Goal: Information Seeking & Learning: Learn about a topic

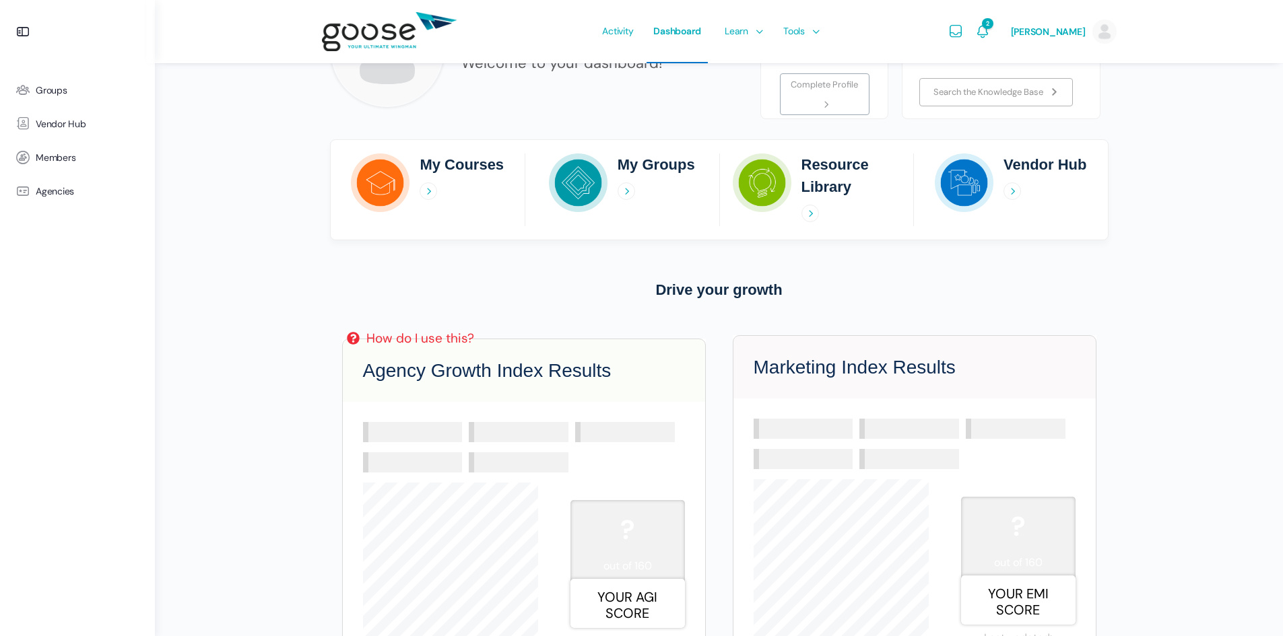
scroll to position [135, 0]
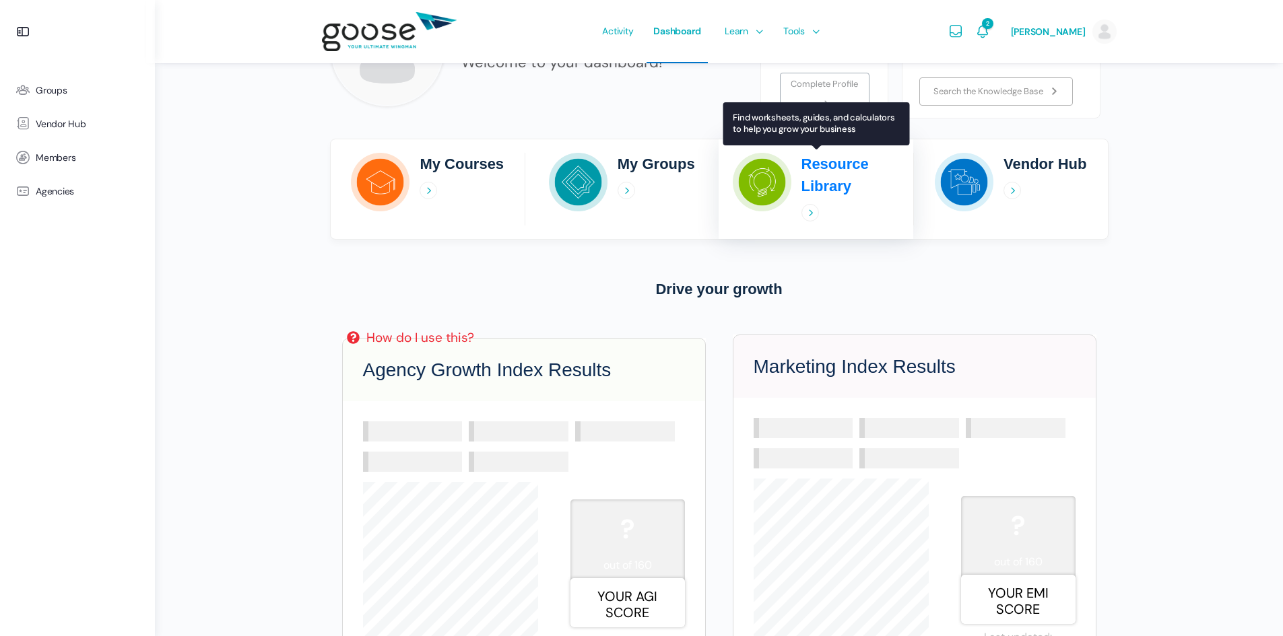
click at [807, 210] on icon at bounding box center [810, 213] width 18 height 18
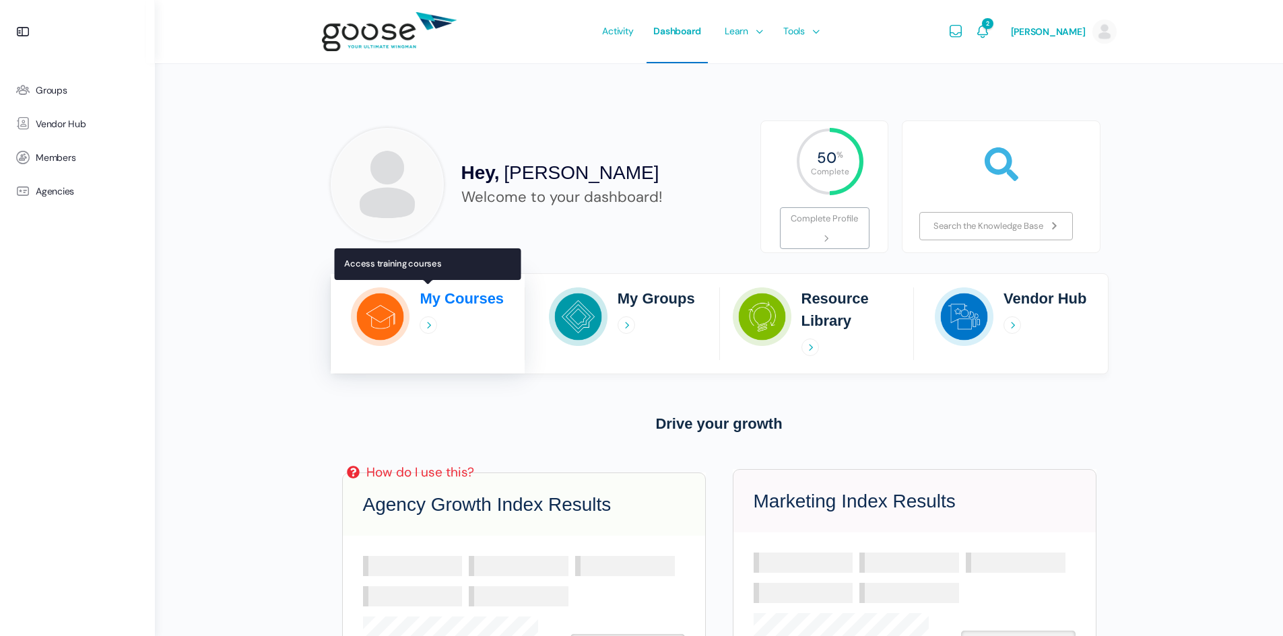
click at [427, 326] on icon at bounding box center [429, 326] width 18 height 18
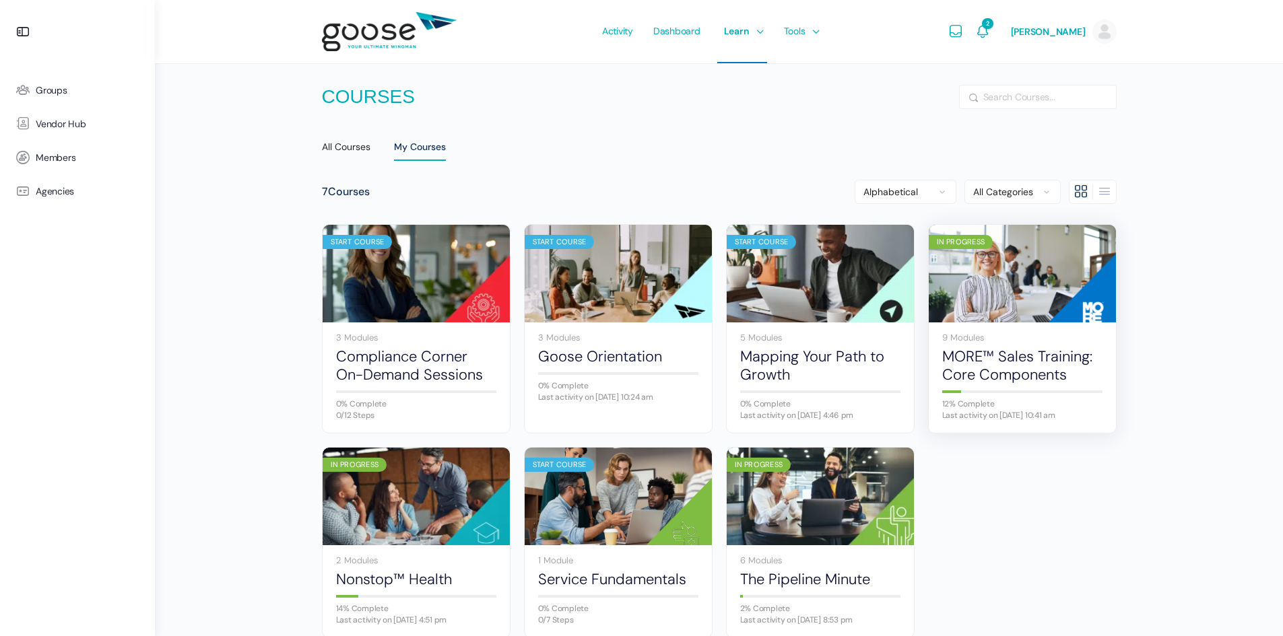
click at [1012, 298] on img at bounding box center [1022, 273] width 187 height 125
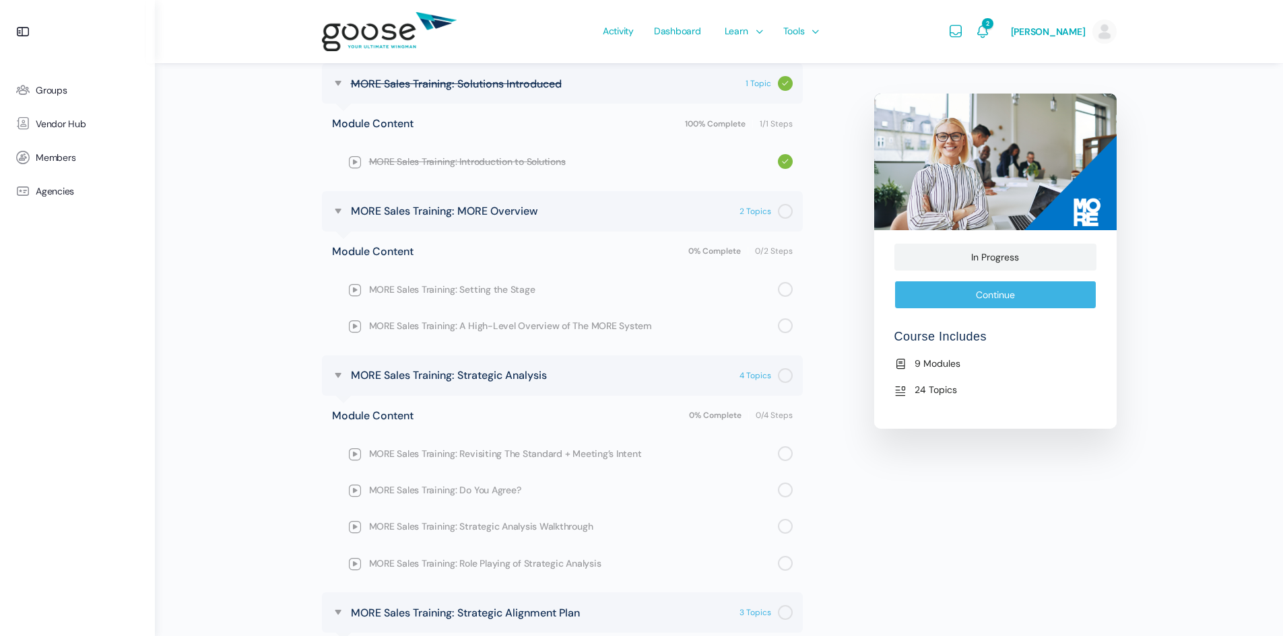
scroll to position [606, 0]
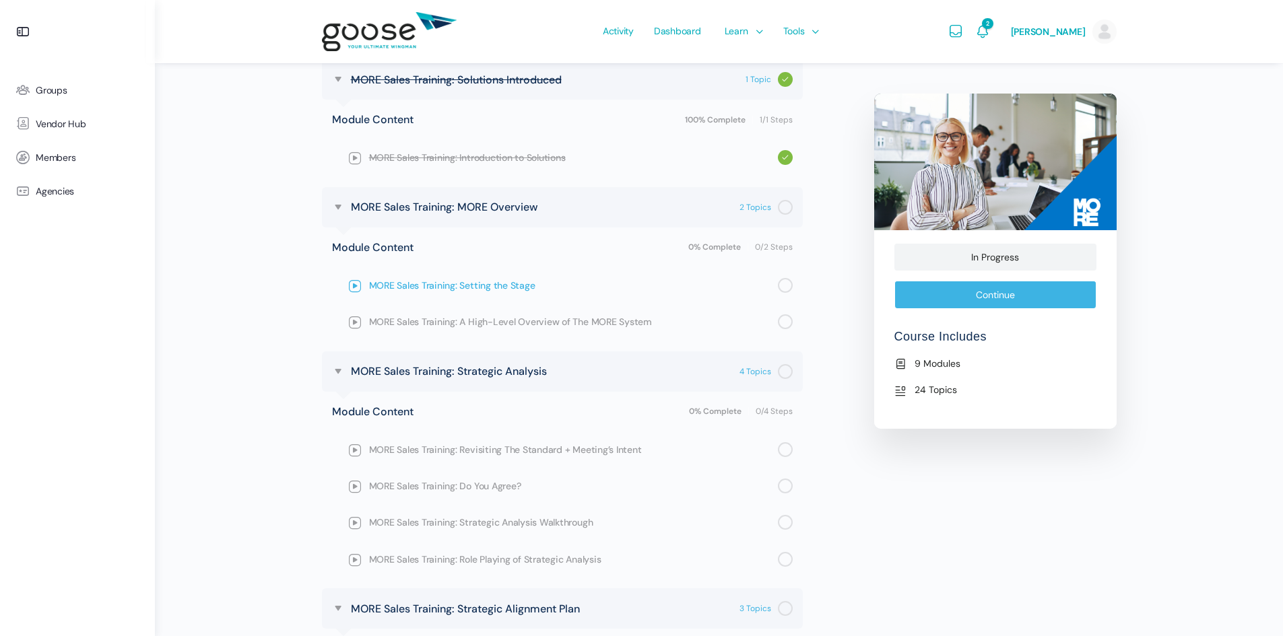
click at [428, 284] on span "MORE Sales Training: Setting the Stage" at bounding box center [573, 285] width 409 height 15
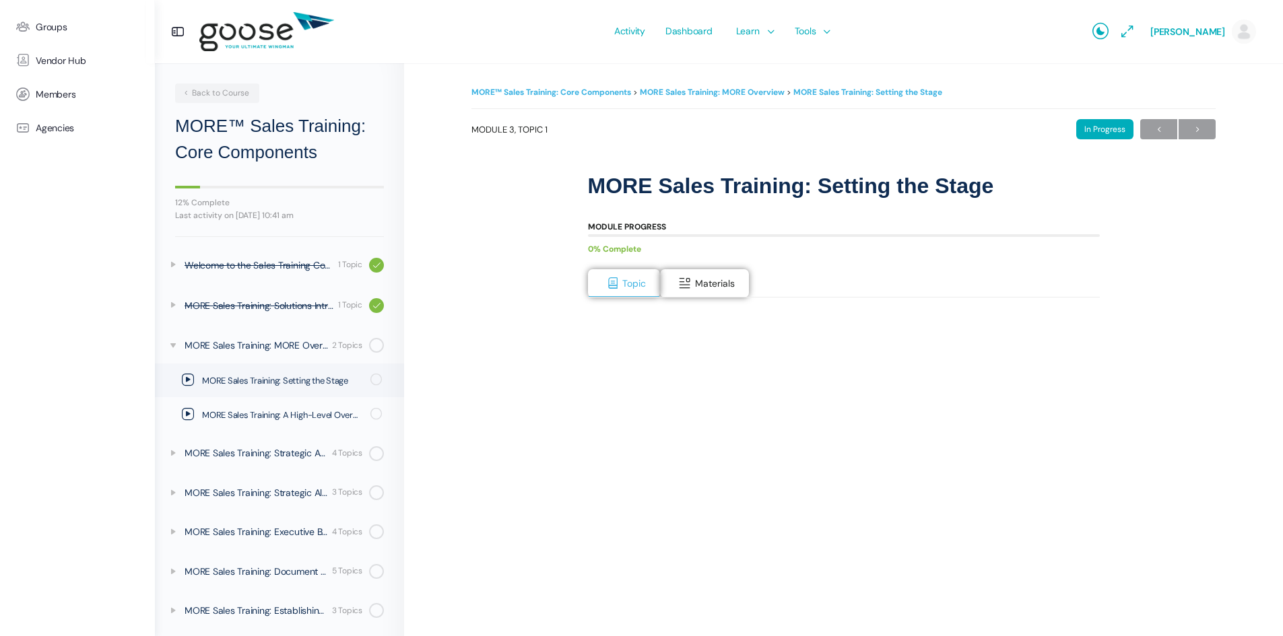
scroll to position [42, 0]
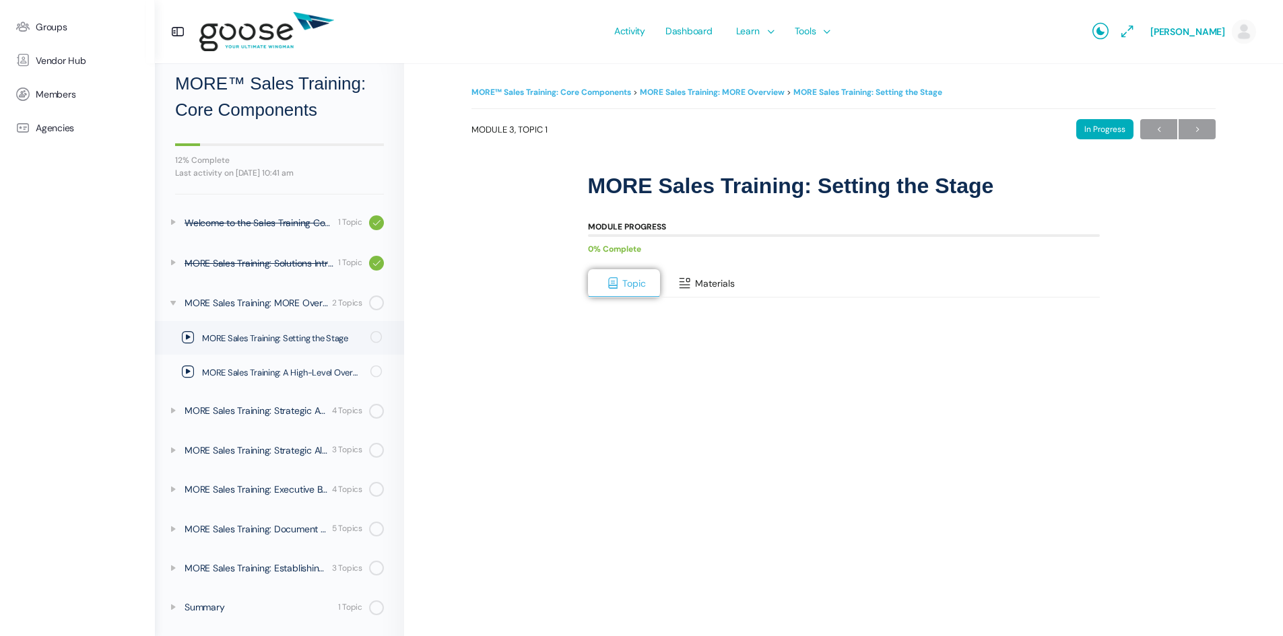
click at [702, 278] on span "Materials" at bounding box center [715, 283] width 40 height 12
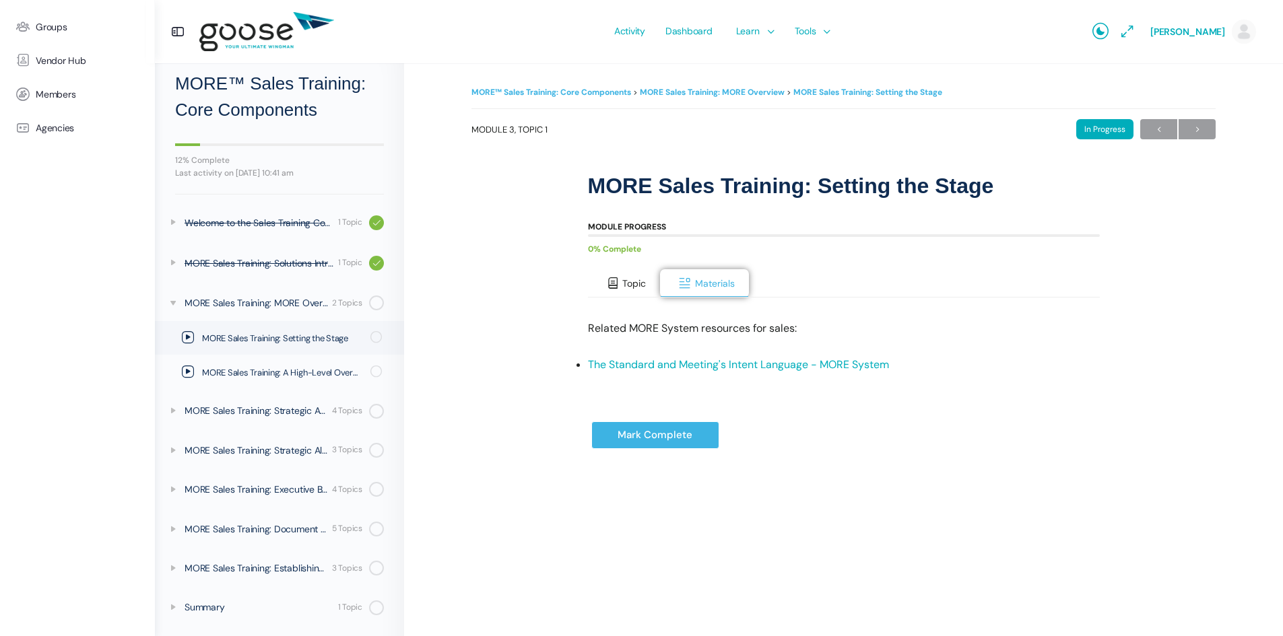
click at [633, 273] on button "Topic" at bounding box center [624, 283] width 73 height 28
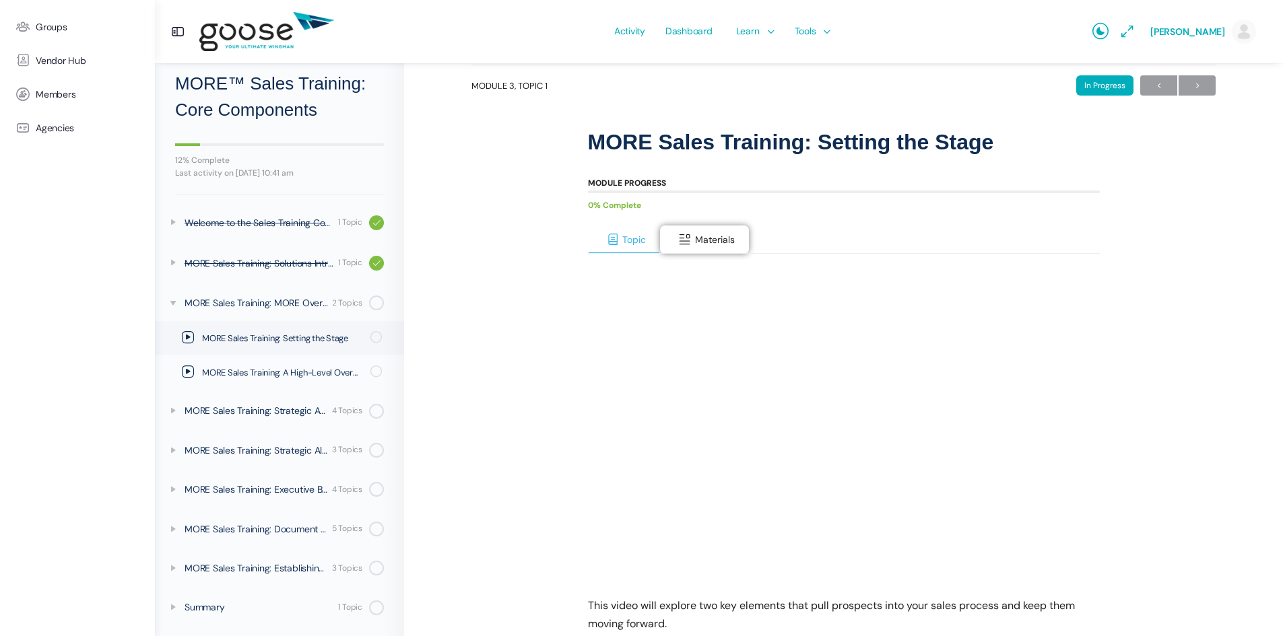
scroll to position [67, 0]
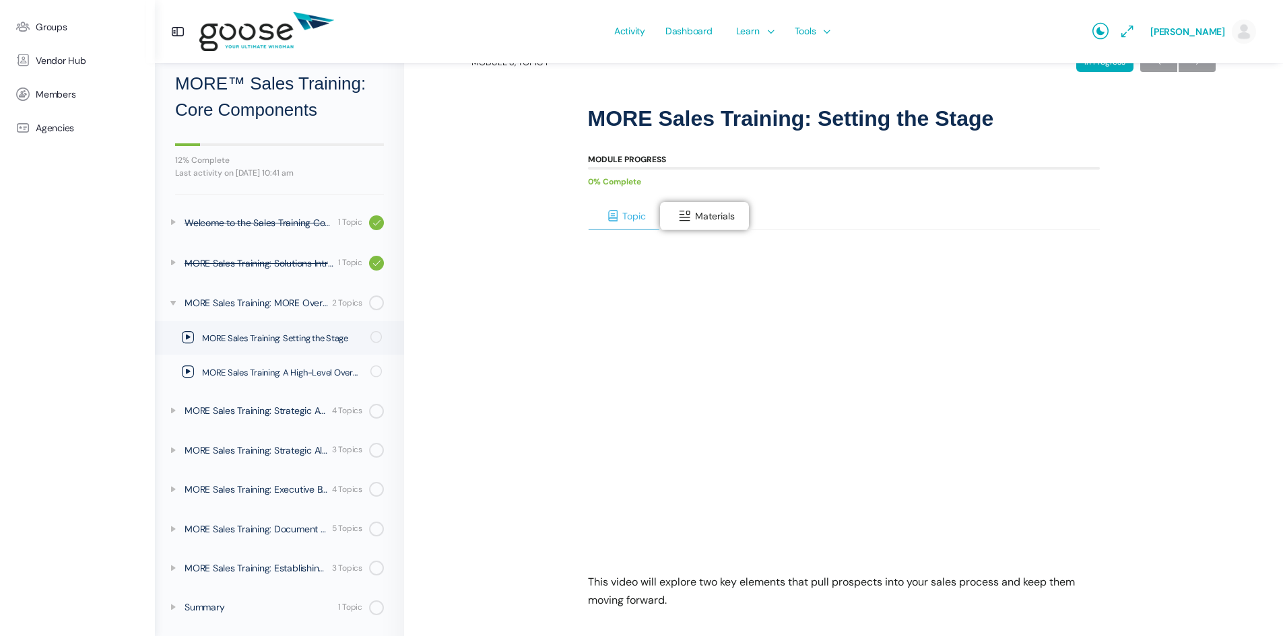
click at [631, 207] on button "Topic" at bounding box center [624, 216] width 73 height 28
click at [704, 217] on span "Materials" at bounding box center [715, 216] width 40 height 12
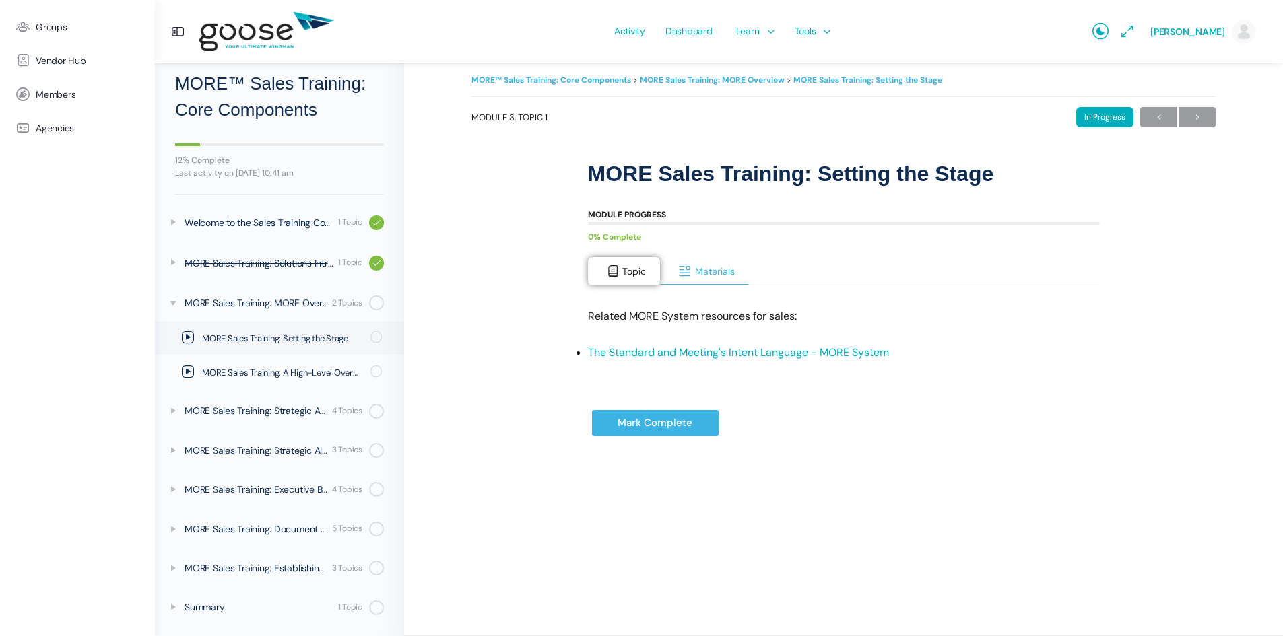
scroll to position [12, 0]
click at [621, 264] on button "Topic" at bounding box center [624, 271] width 73 height 28
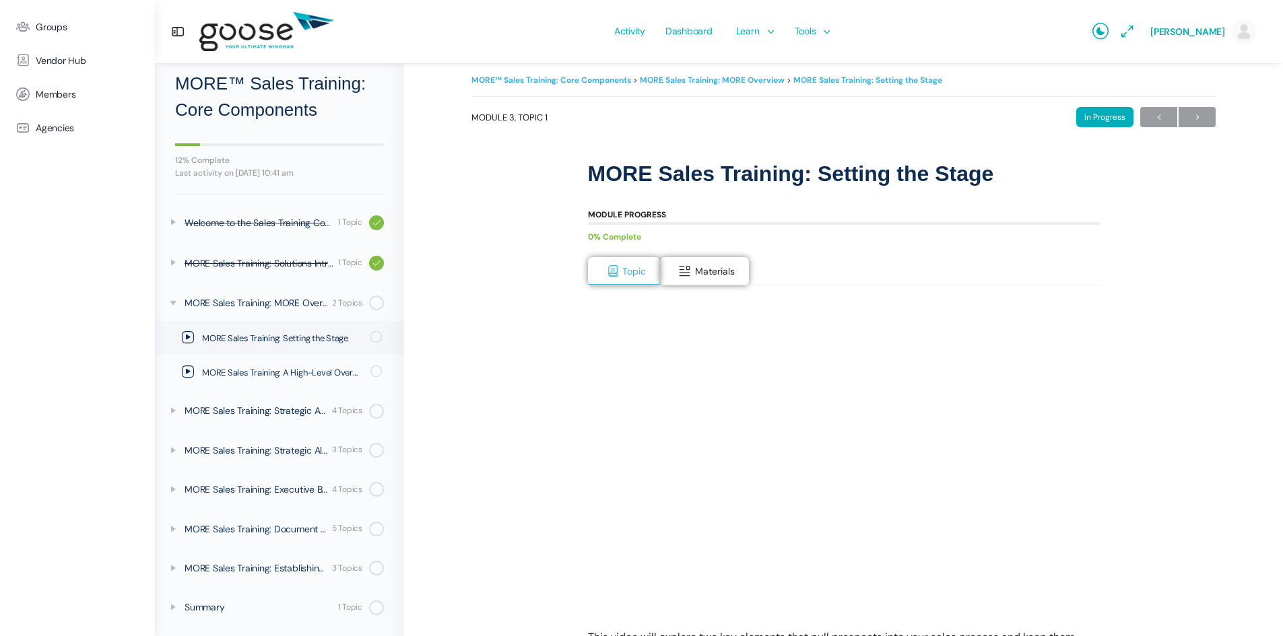
scroll to position [147, 0]
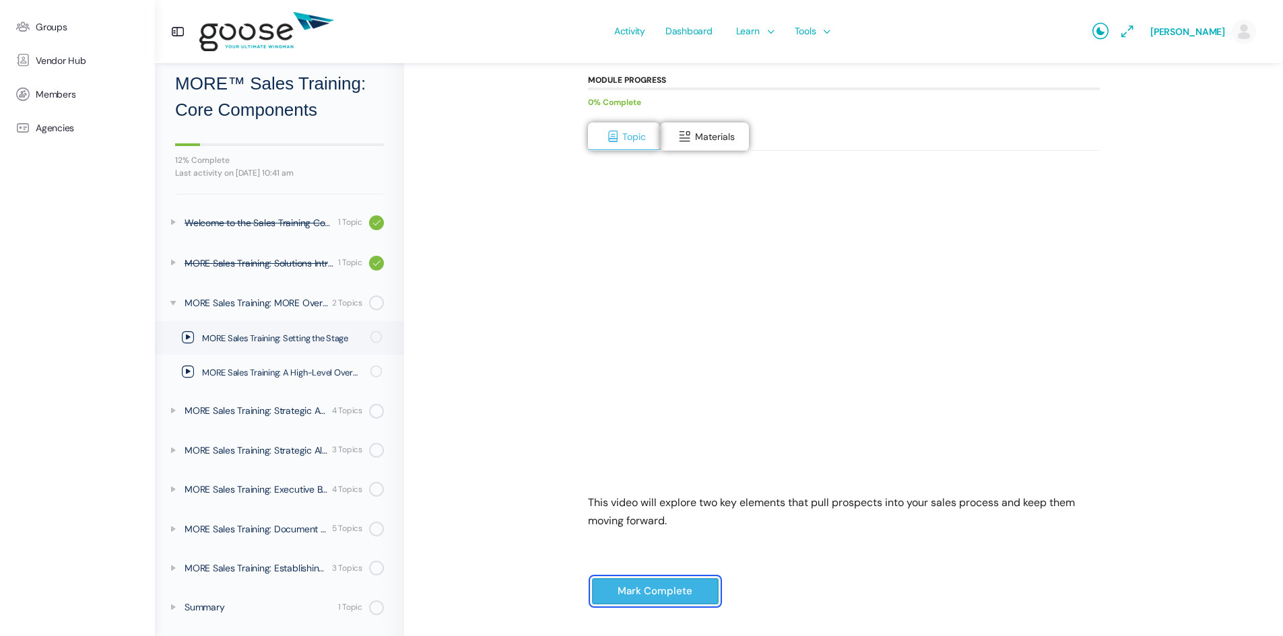
click at [626, 594] on input "Mark Complete" at bounding box center [655, 592] width 128 height 28
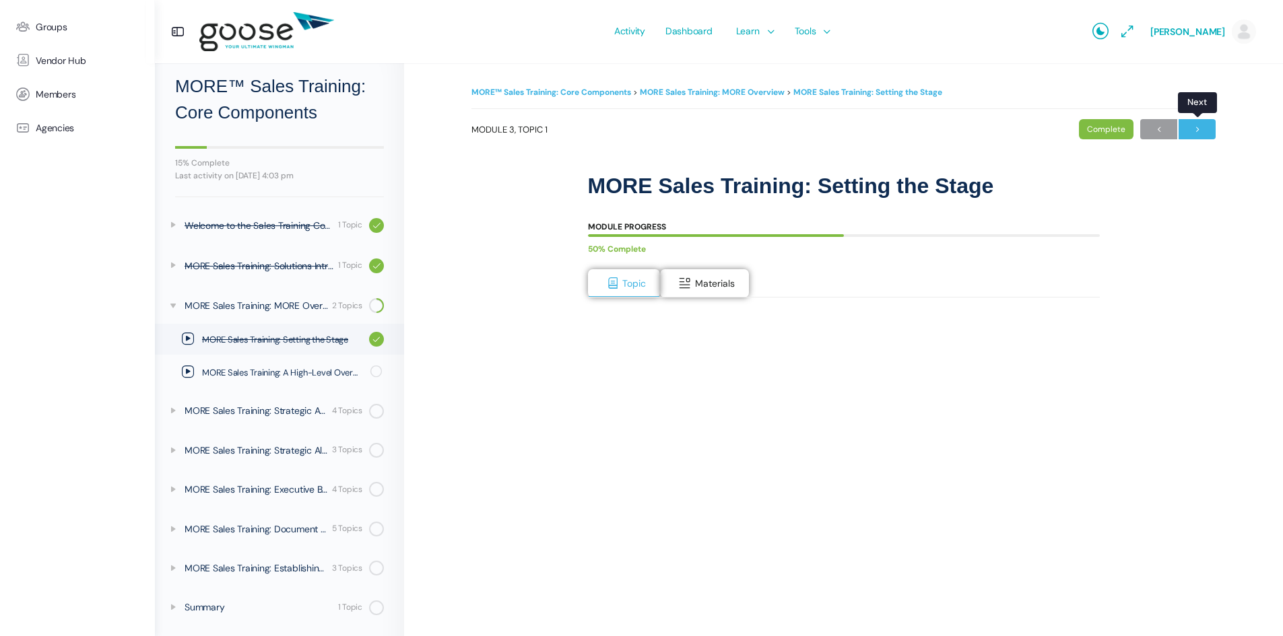
click at [1196, 132] on span "→" at bounding box center [1197, 130] width 37 height 18
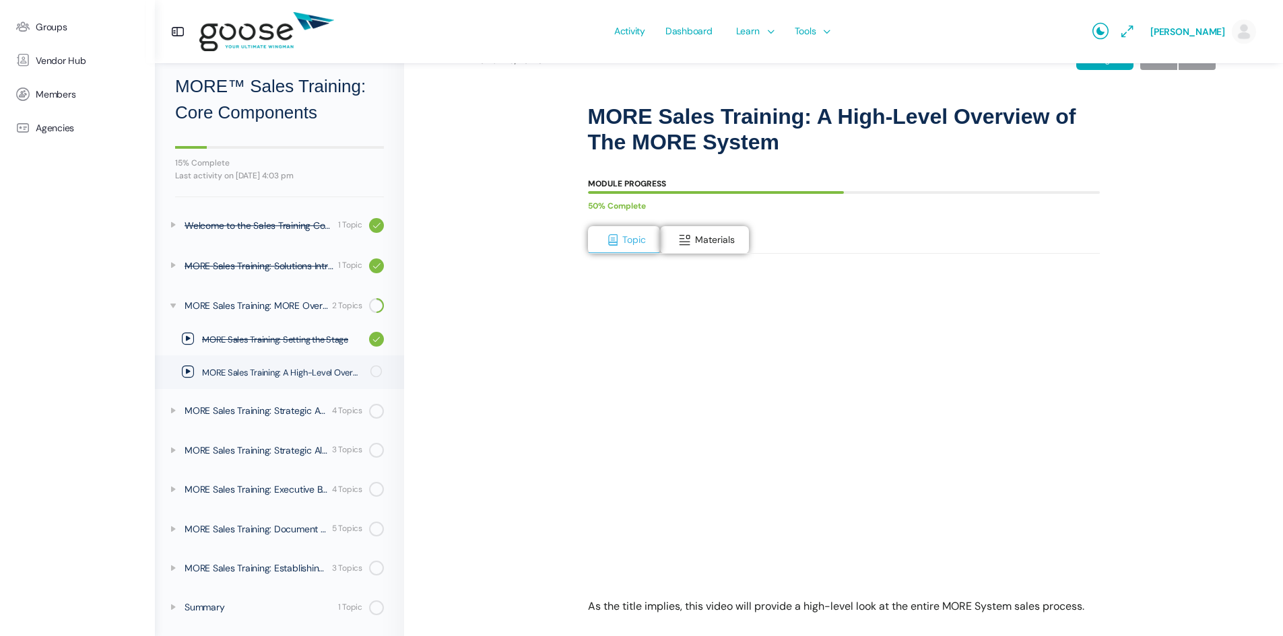
scroll to position [135, 0]
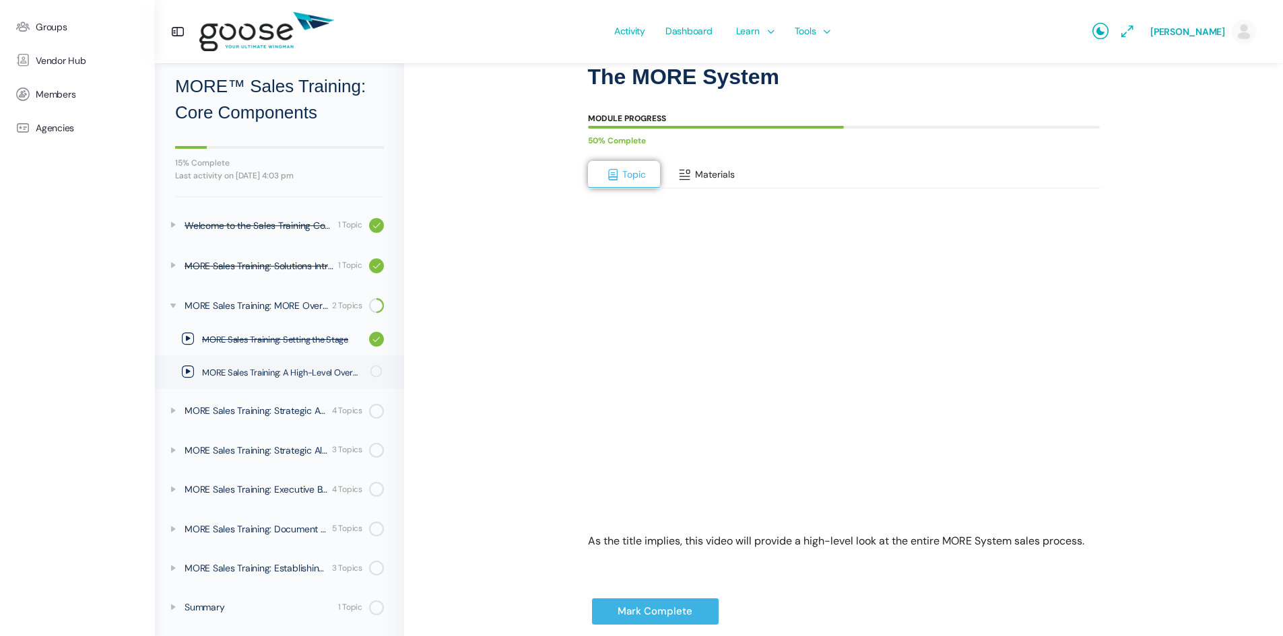
click at [702, 173] on span "Materials" at bounding box center [715, 174] width 40 height 12
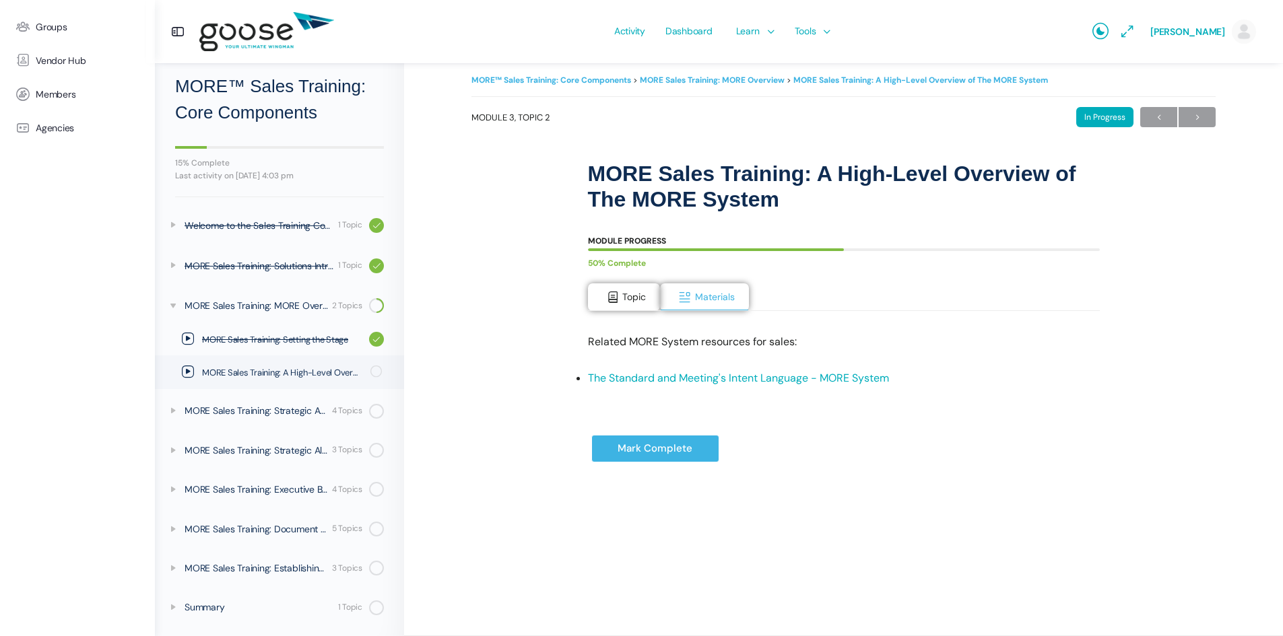
click at [632, 176] on h1 "MORE Sales Training: A High-Level Overview of The MORE System" at bounding box center [844, 187] width 512 height 52
click at [624, 295] on span "Topic" at bounding box center [634, 297] width 24 height 12
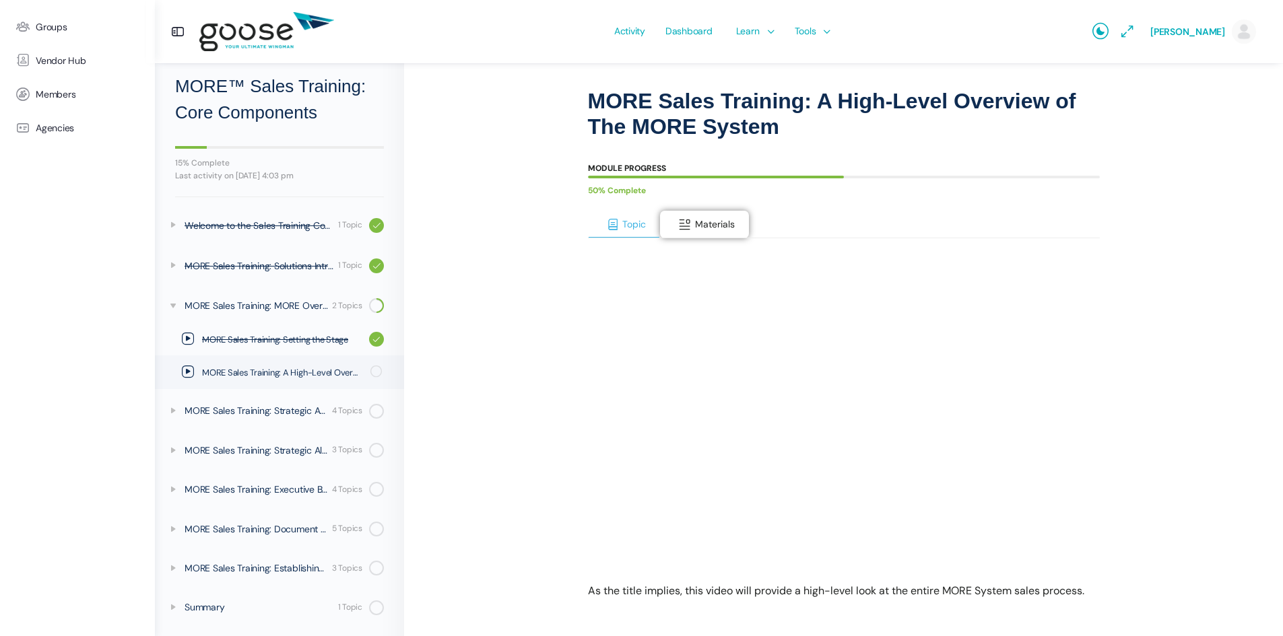
scroll to position [187, 0]
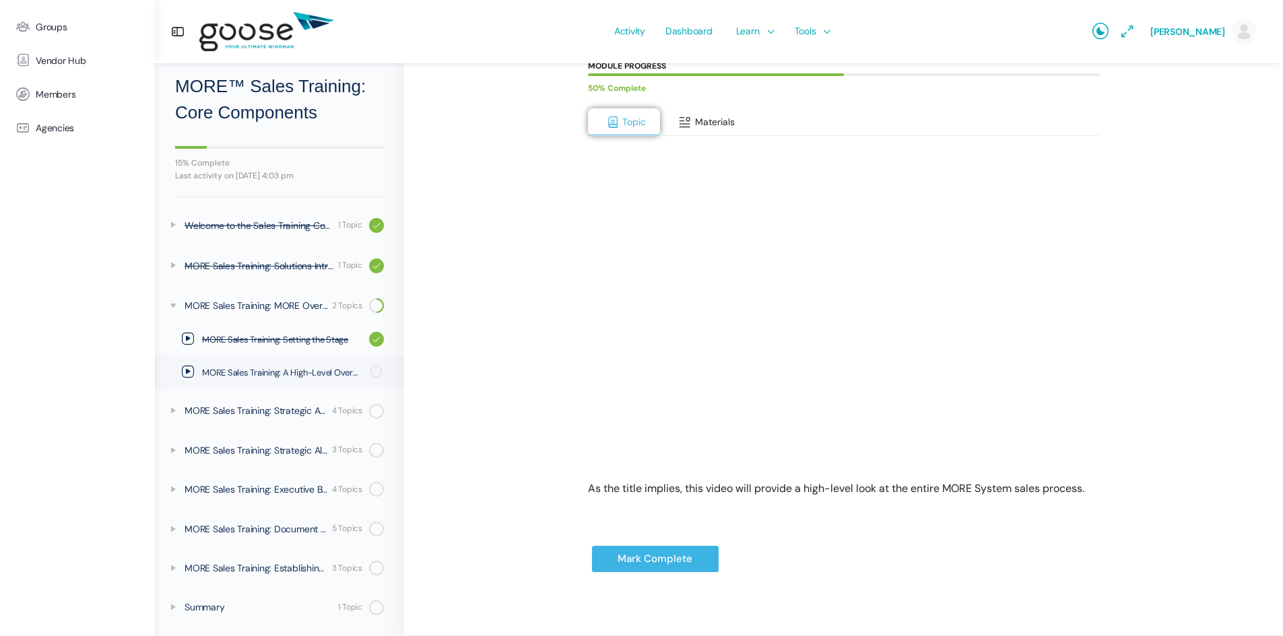
click at [696, 112] on button "Materials" at bounding box center [704, 122] width 89 height 28
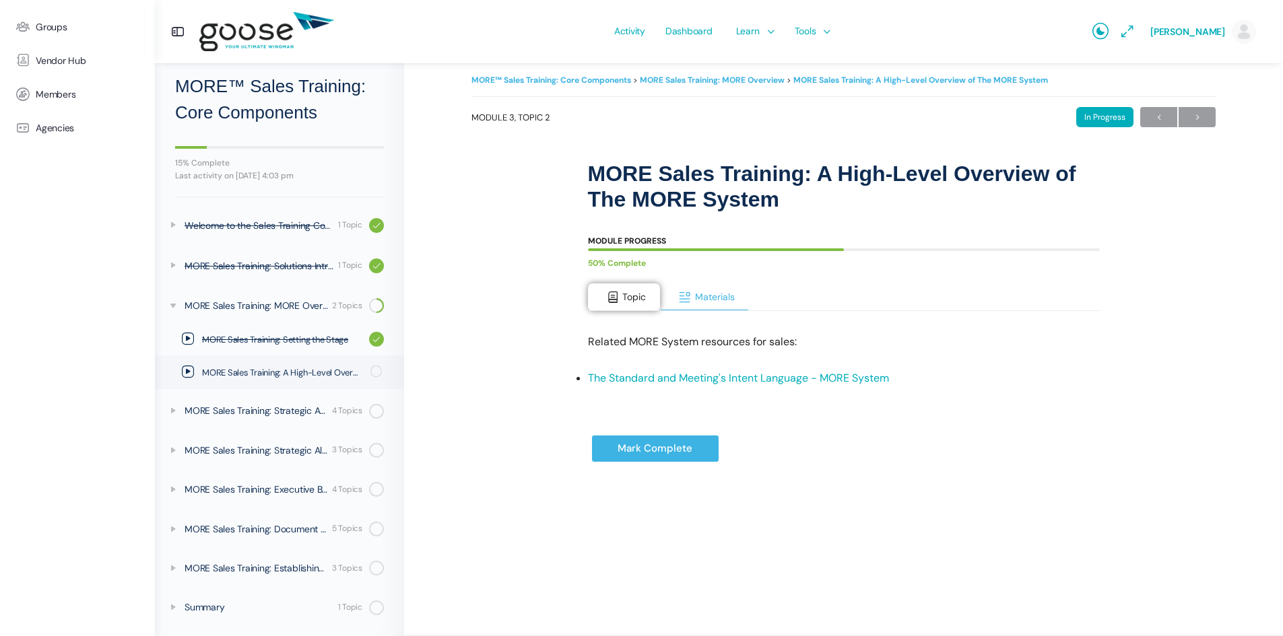
scroll to position [12, 0]
click at [625, 298] on span "Topic" at bounding box center [634, 297] width 24 height 12
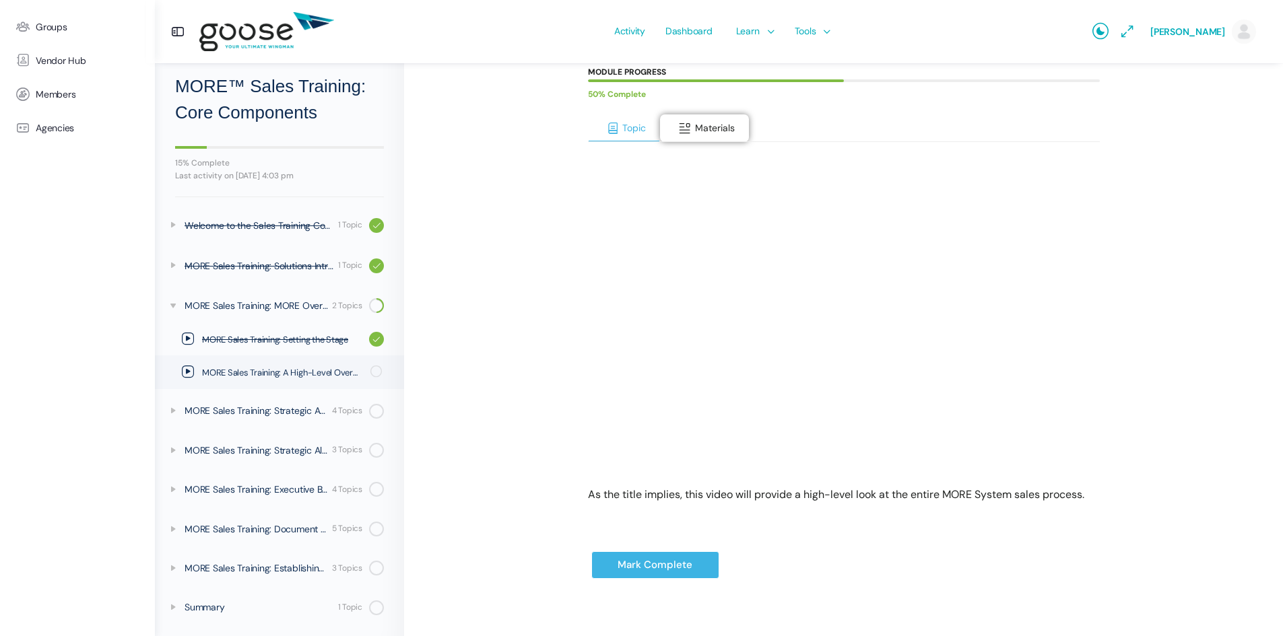
scroll to position [187, 0]
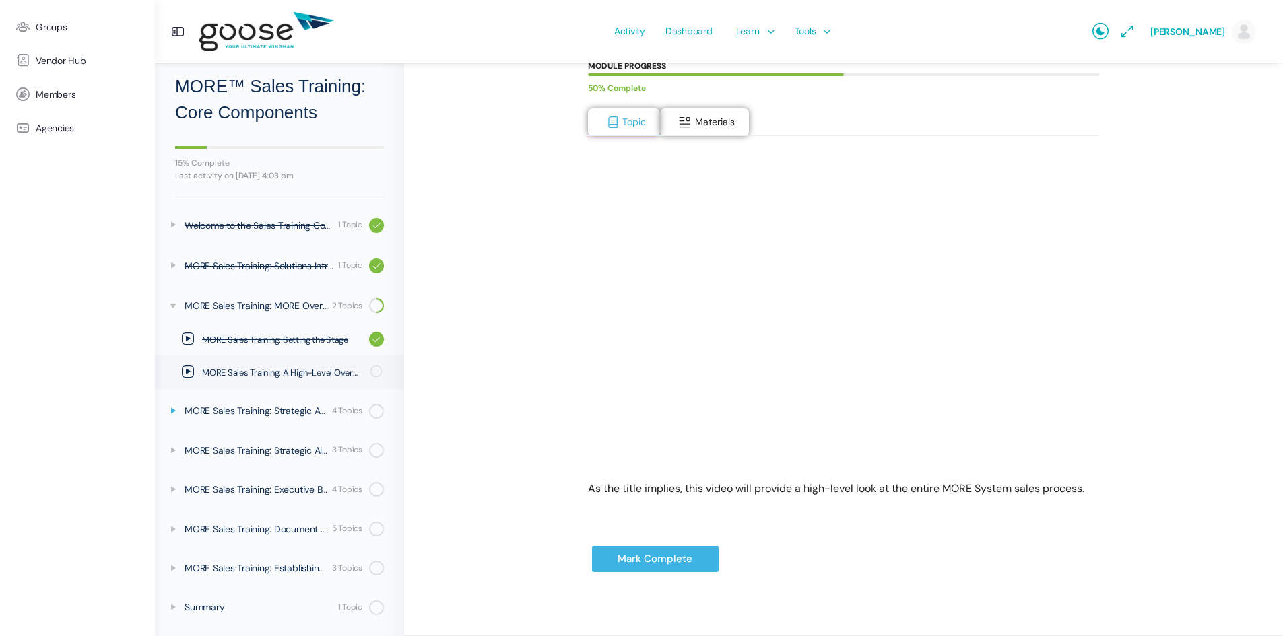
click at [171, 413] on icon at bounding box center [173, 410] width 11 height 11
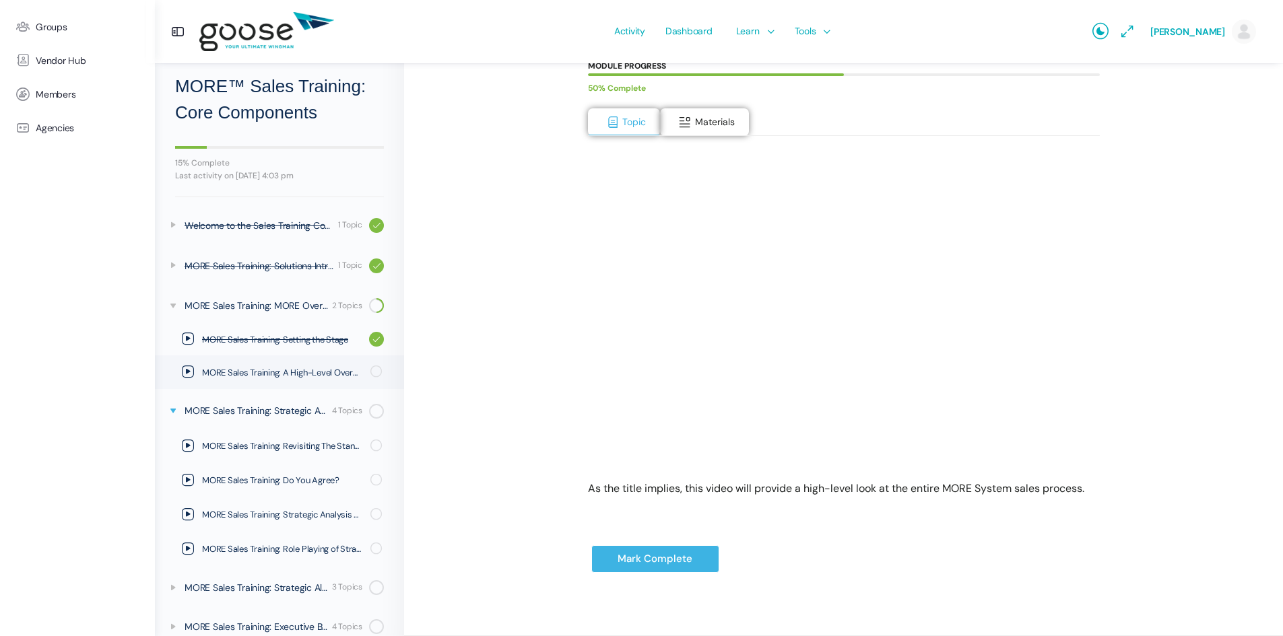
click at [171, 413] on icon at bounding box center [173, 410] width 11 height 11
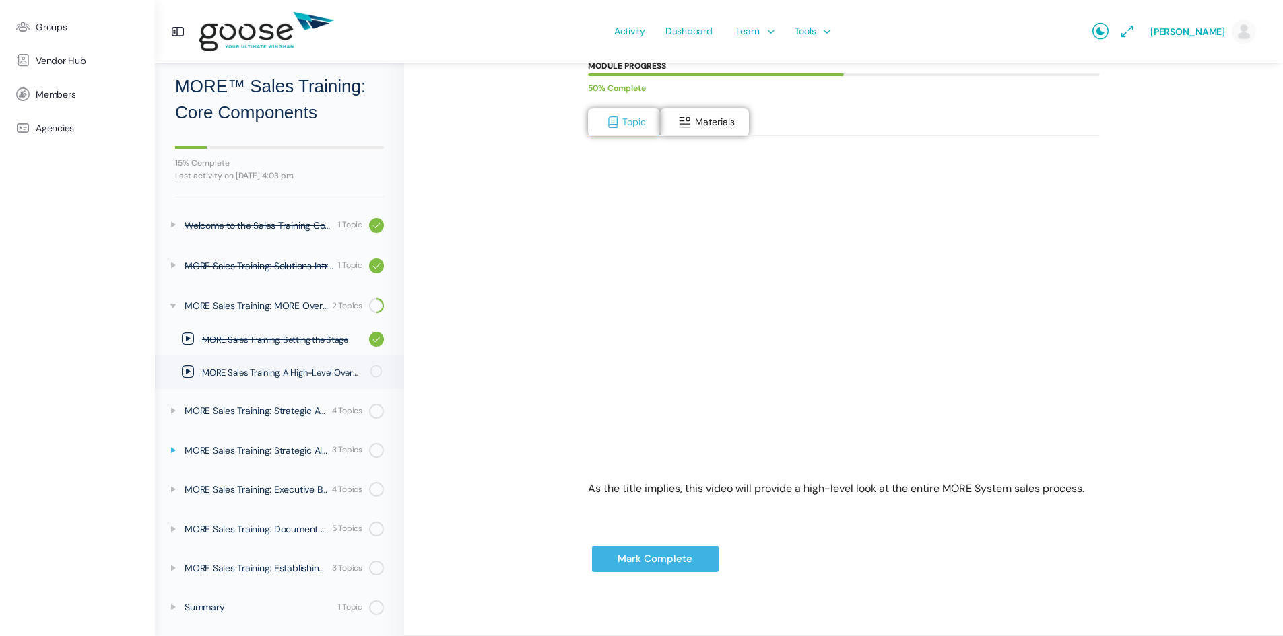
click at [172, 454] on icon at bounding box center [173, 450] width 11 height 11
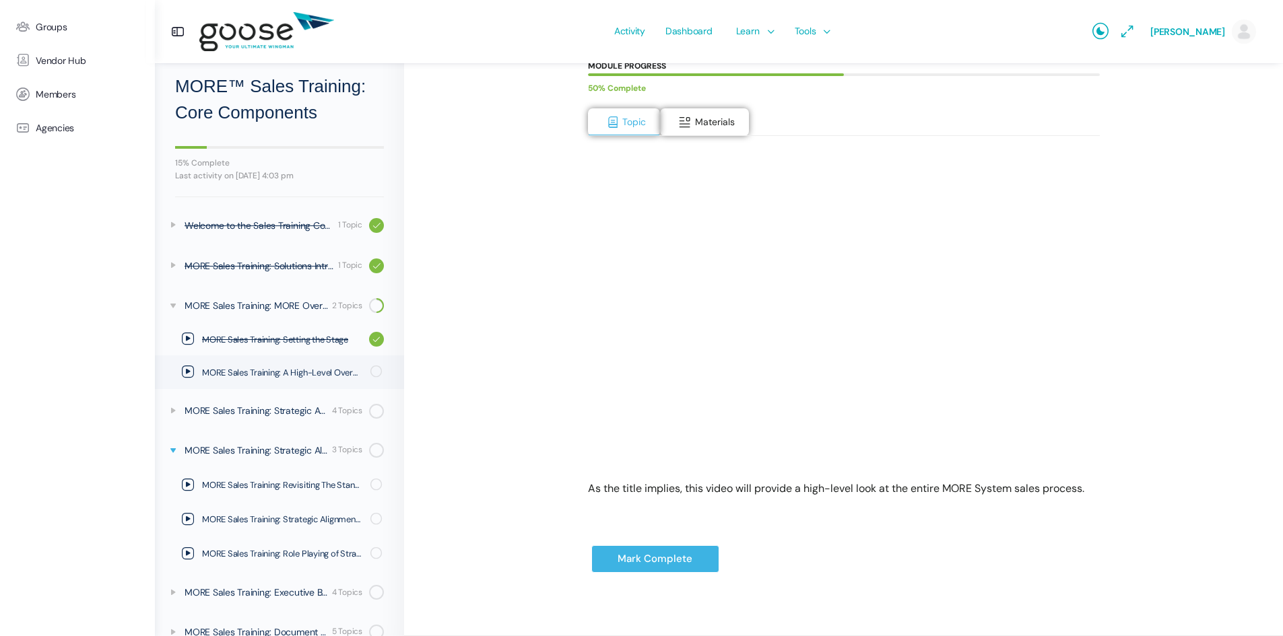
click at [172, 454] on icon at bounding box center [173, 450] width 11 height 11
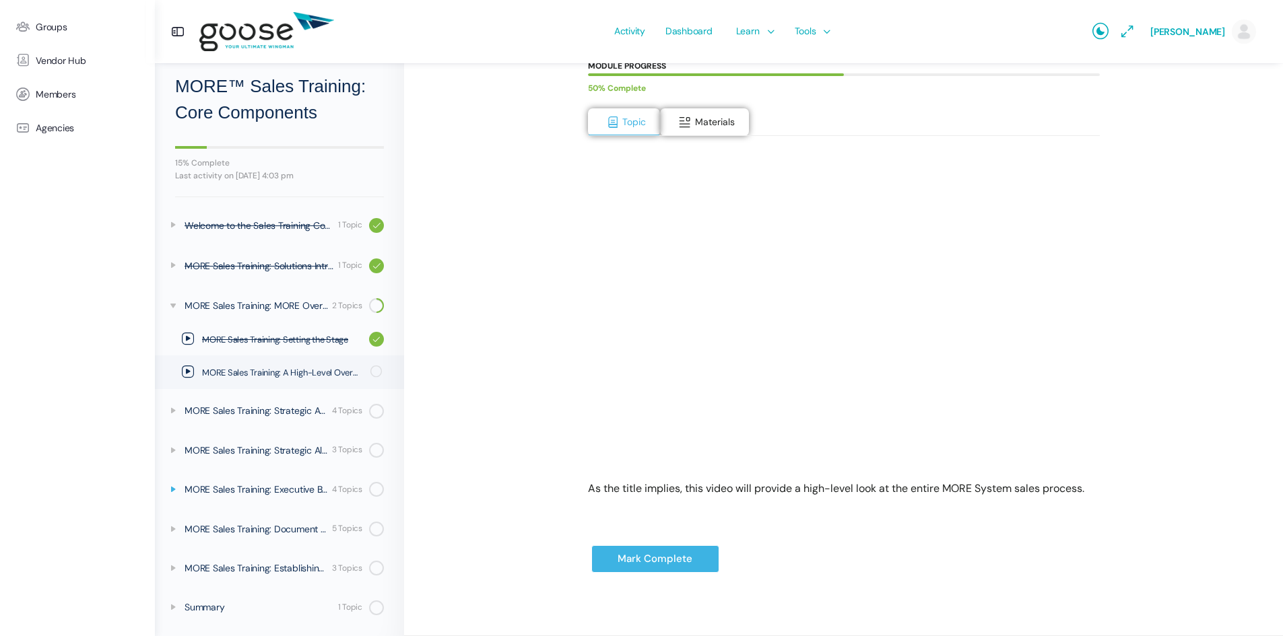
click at [171, 492] on icon at bounding box center [173, 489] width 11 height 11
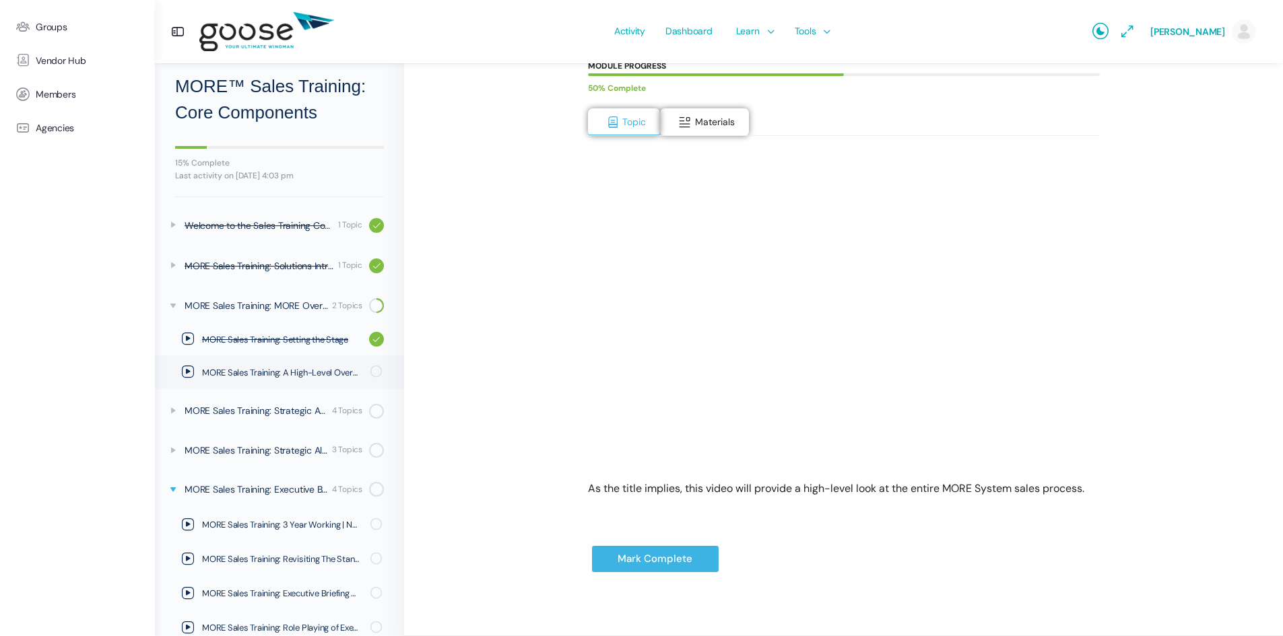
click at [171, 492] on icon at bounding box center [173, 489] width 11 height 11
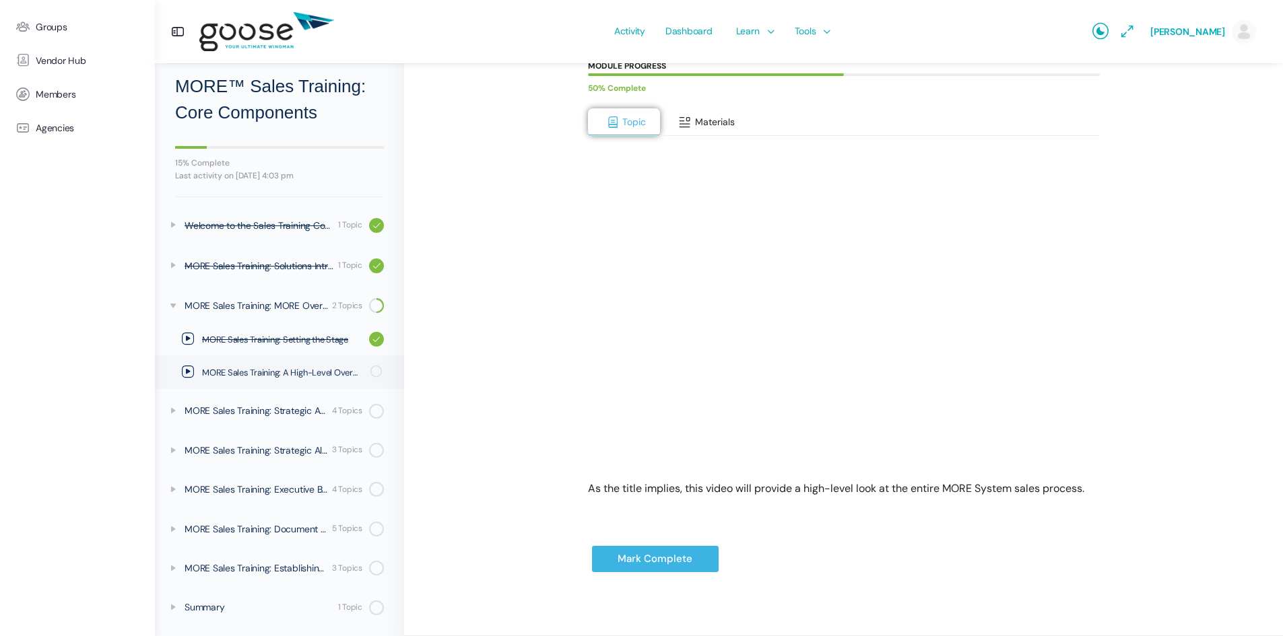
click at [698, 119] on span "Materials" at bounding box center [715, 122] width 40 height 12
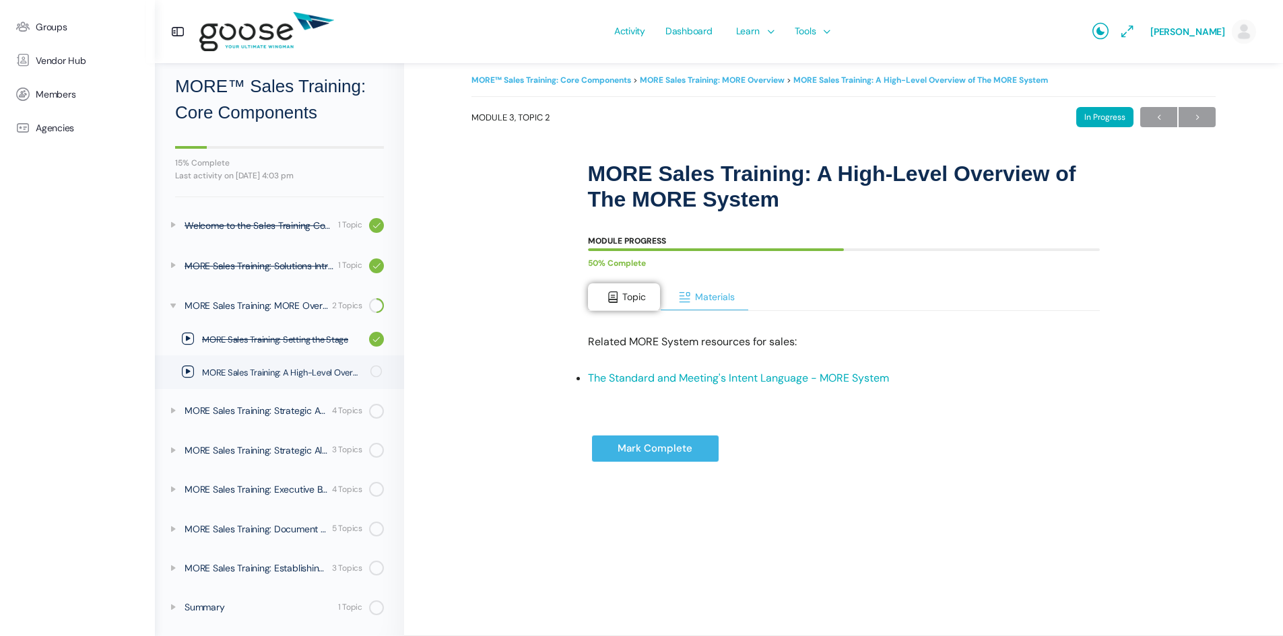
scroll to position [12, 0]
click at [615, 284] on button "Topic" at bounding box center [624, 298] width 73 height 28
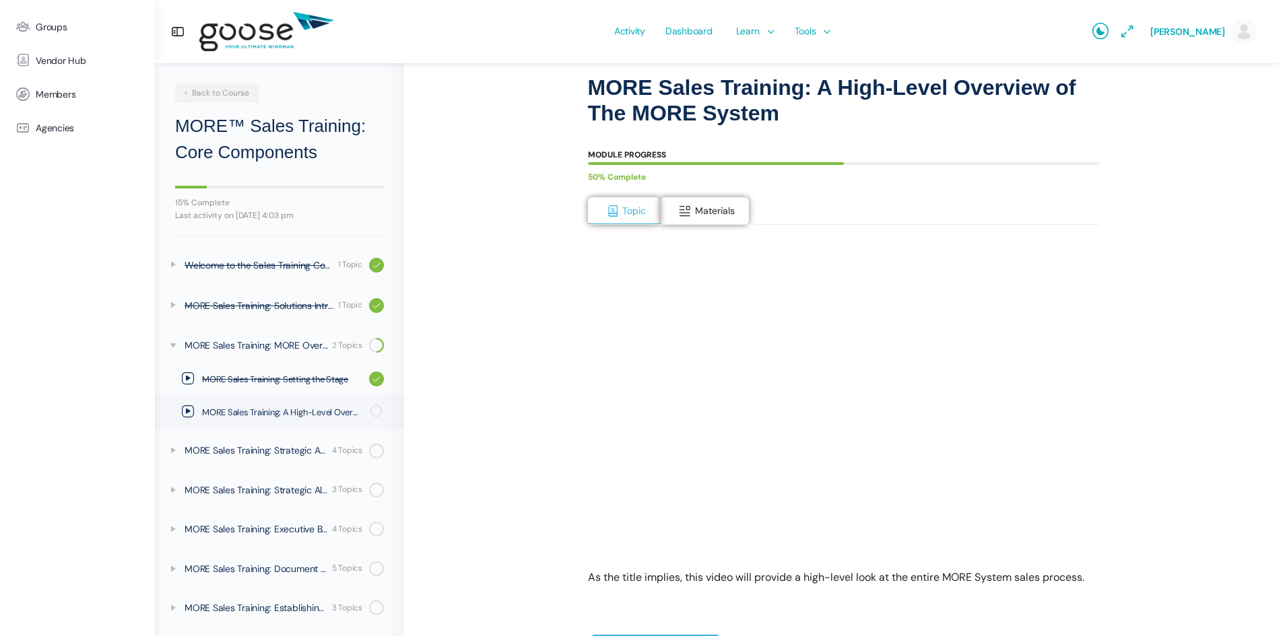
scroll to position [187, 0]
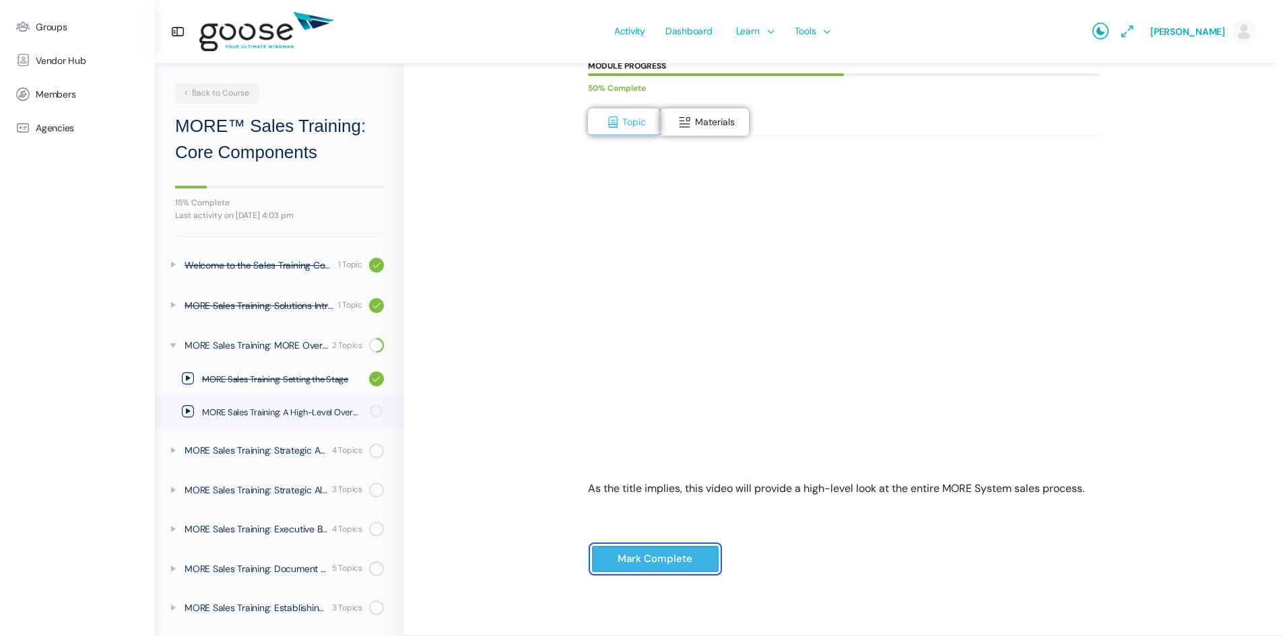
click at [649, 563] on input "Mark Complete" at bounding box center [655, 560] width 128 height 28
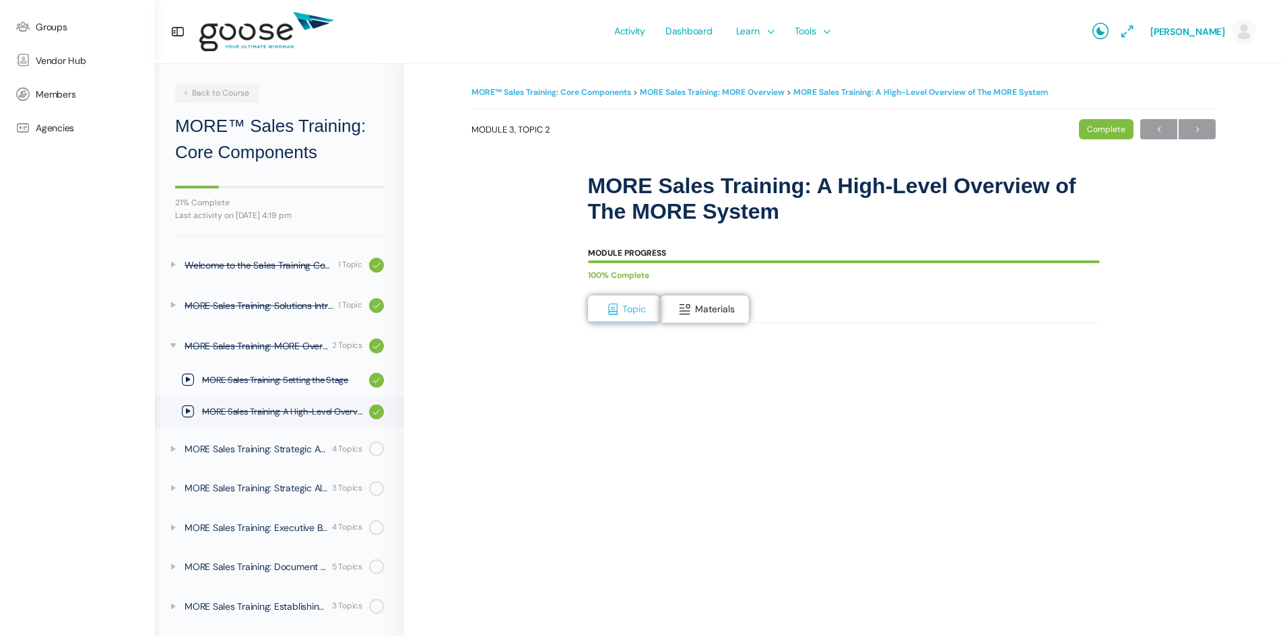
scroll to position [38, 0]
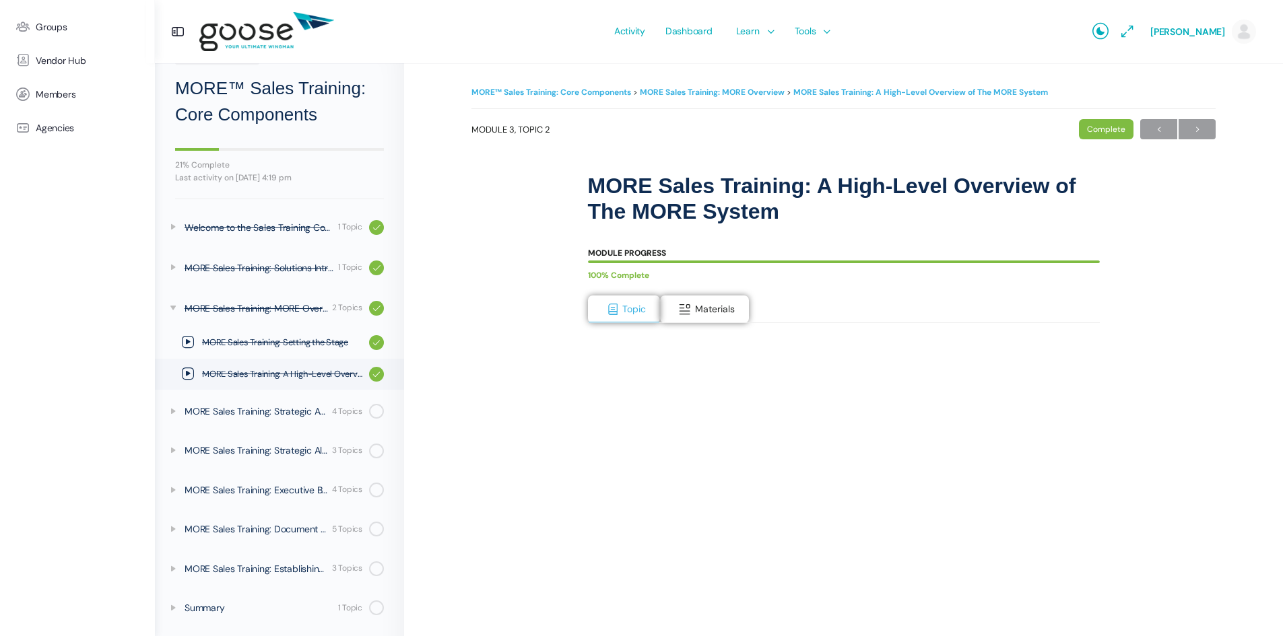
click at [1201, 127] on span "→" at bounding box center [1197, 130] width 37 height 18
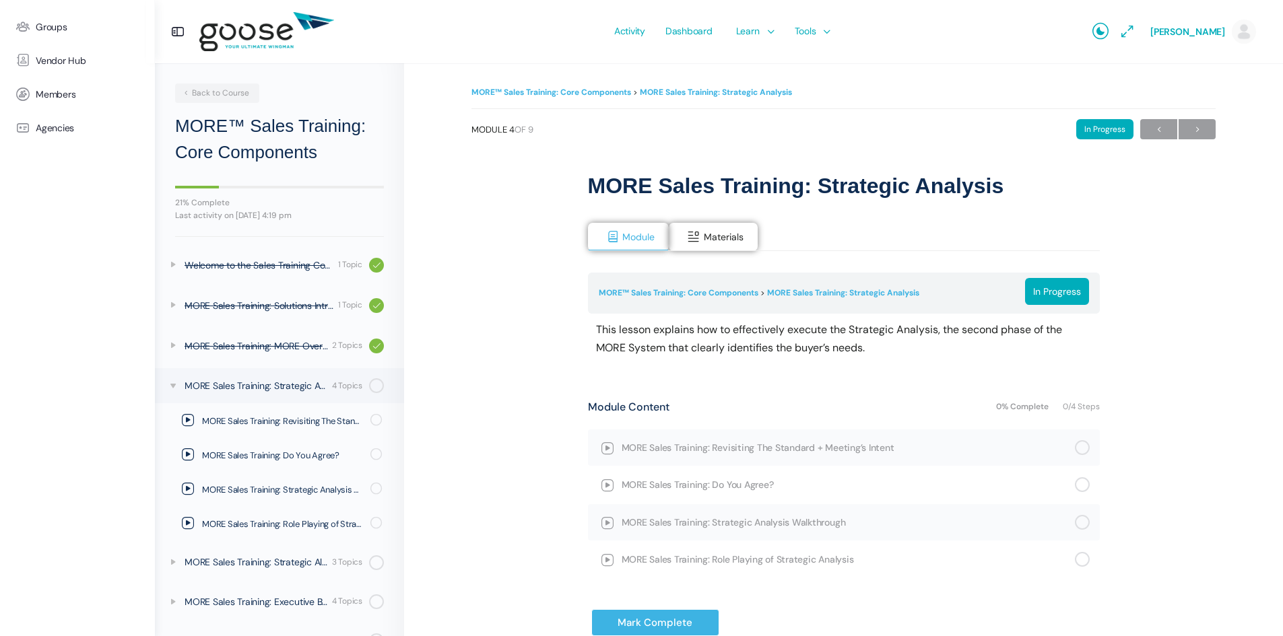
scroll to position [112, 0]
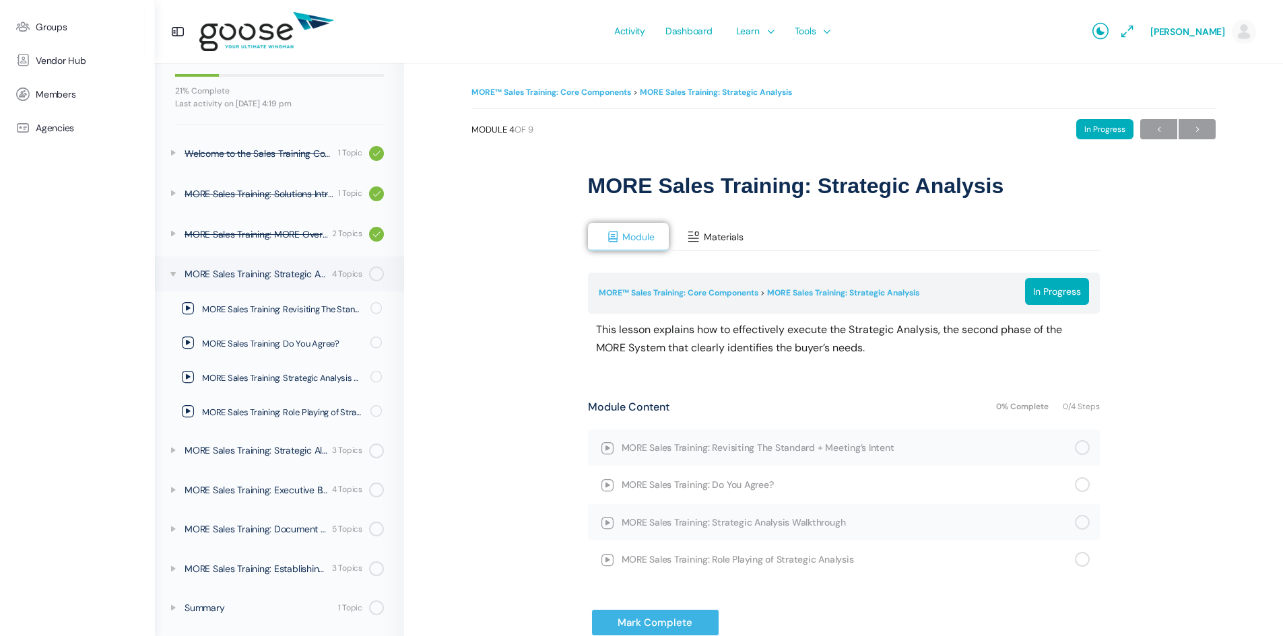
click at [694, 234] on span at bounding box center [693, 236] width 13 height 13
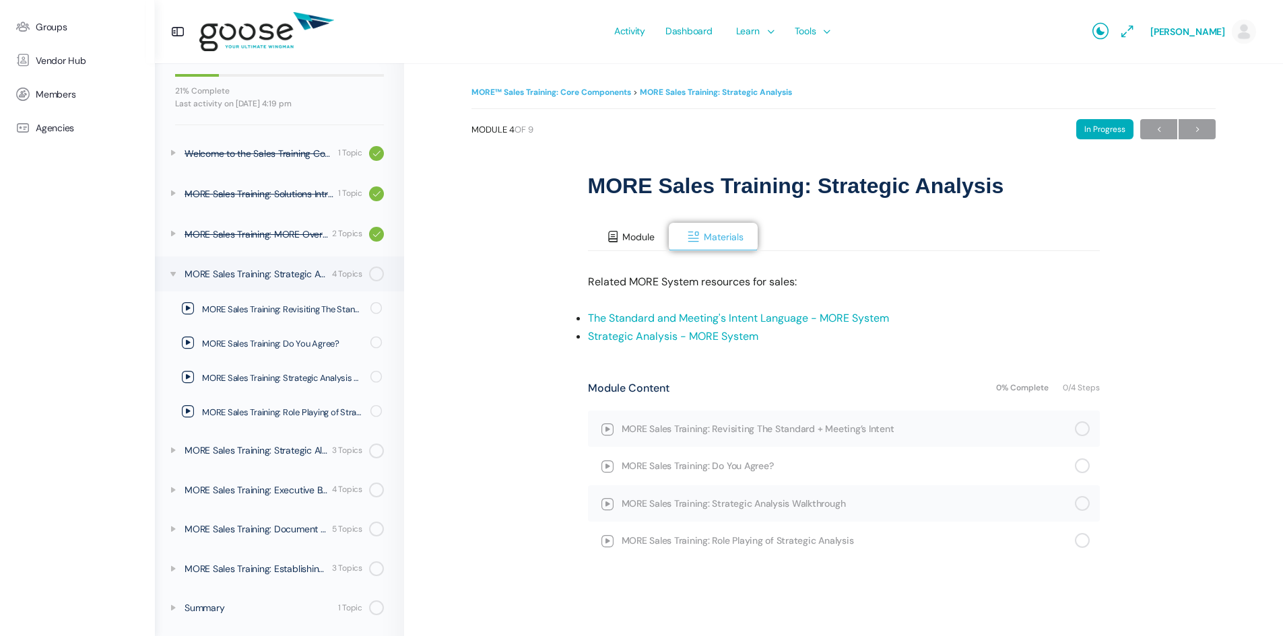
click at [640, 238] on span "Module" at bounding box center [638, 237] width 32 height 12
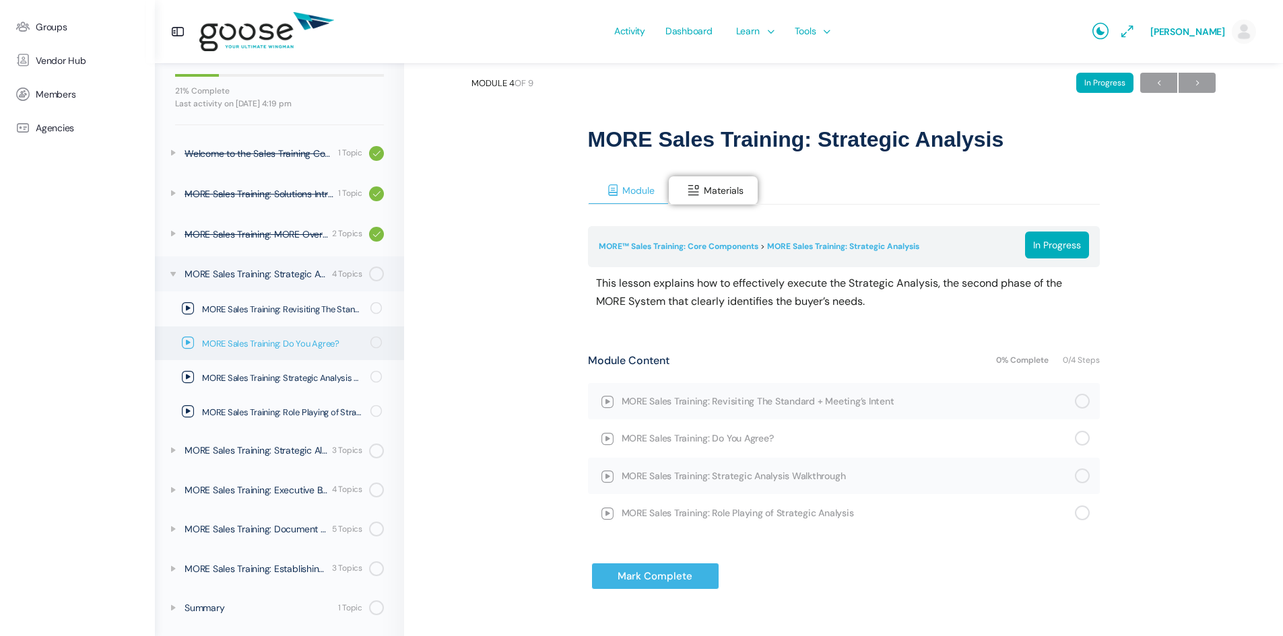
scroll to position [67, 0]
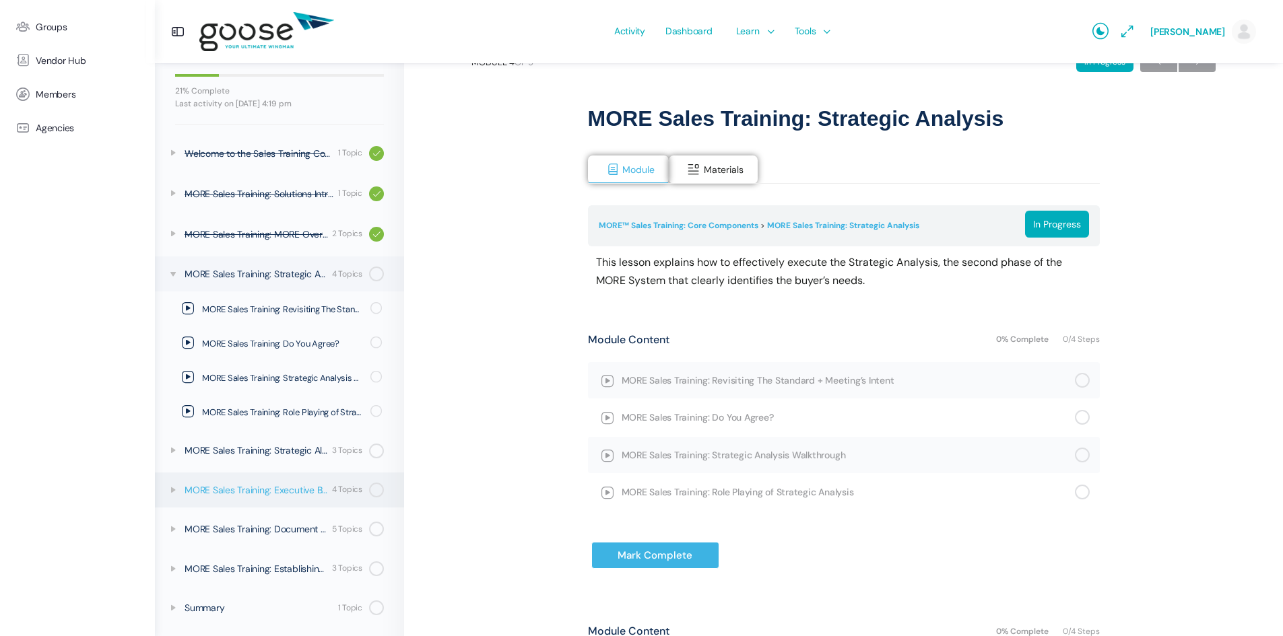
click at [267, 494] on div "MORE Sales Training: Executive Briefing" at bounding box center [256, 490] width 143 height 15
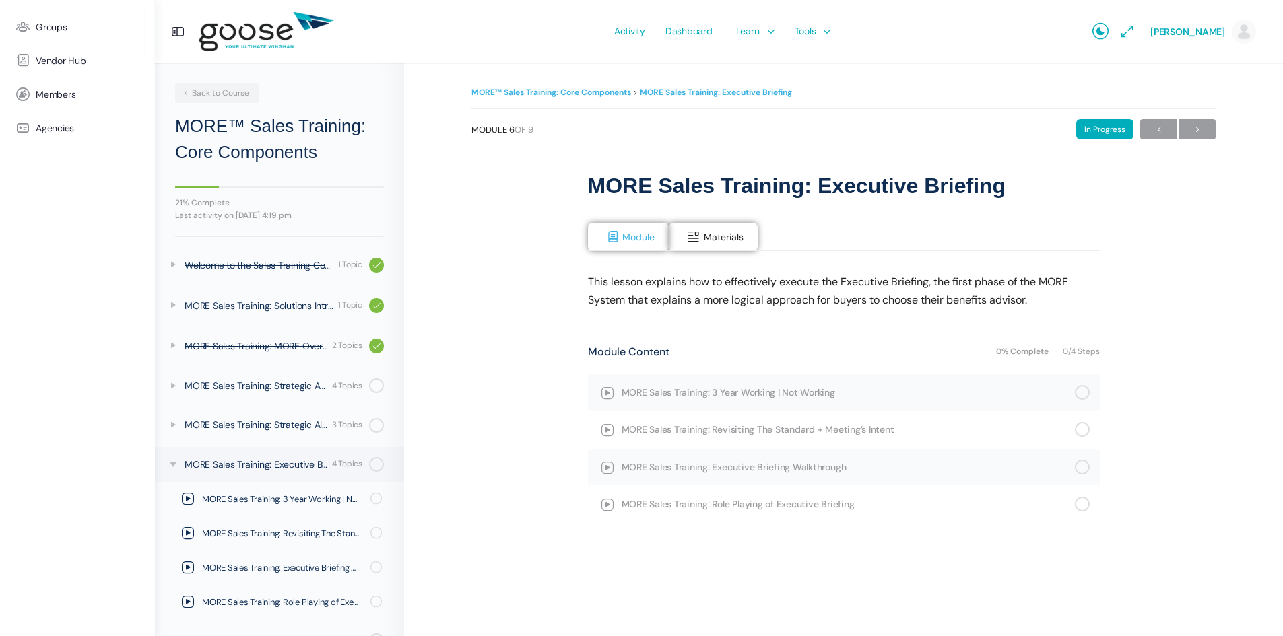
scroll to position [112, 0]
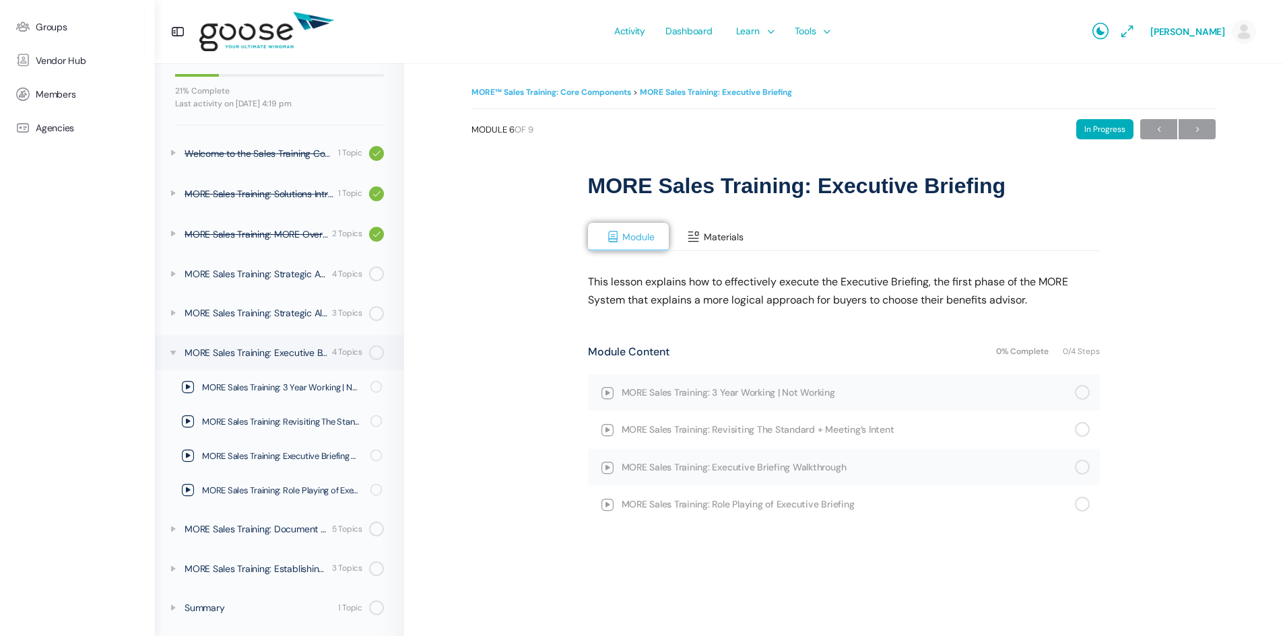
click at [699, 233] on span at bounding box center [693, 236] width 13 height 13
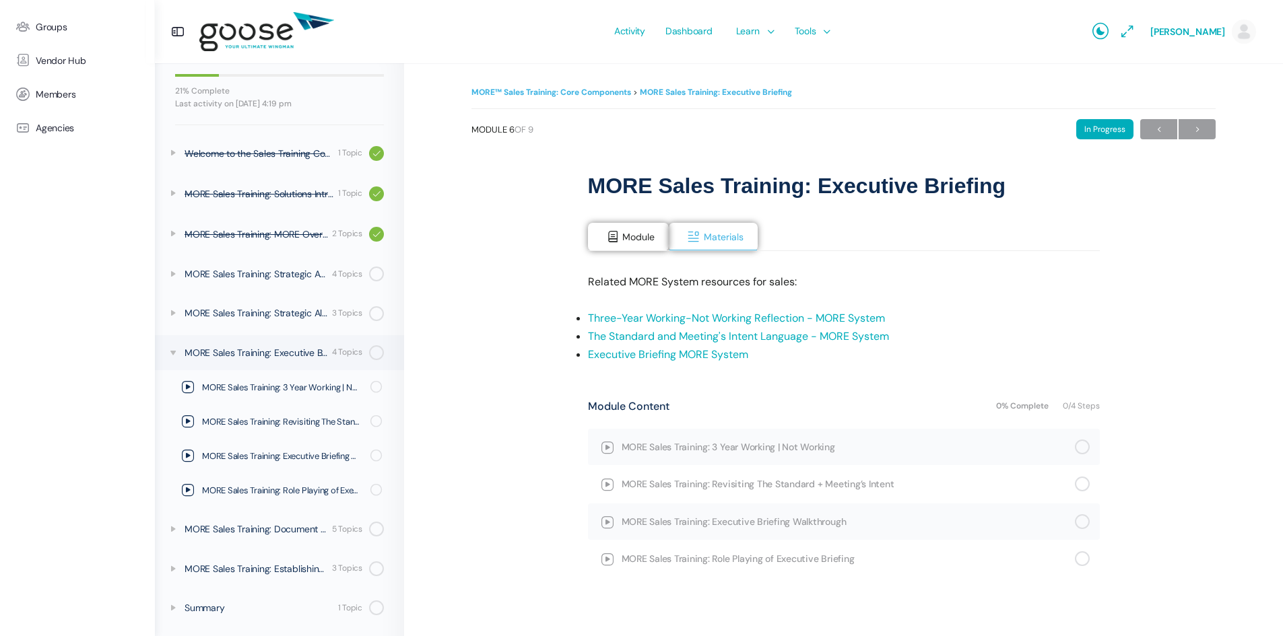
click at [640, 358] on link "Executive Briefing MORE System" at bounding box center [668, 355] width 160 height 14
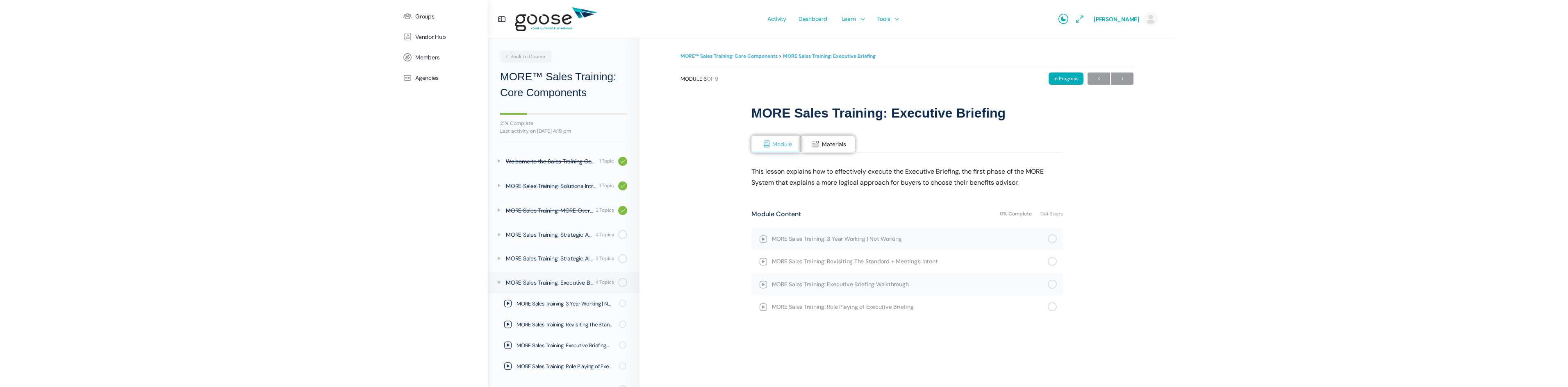
scroll to position [68, 0]
